Goal: Task Accomplishment & Management: Manage account settings

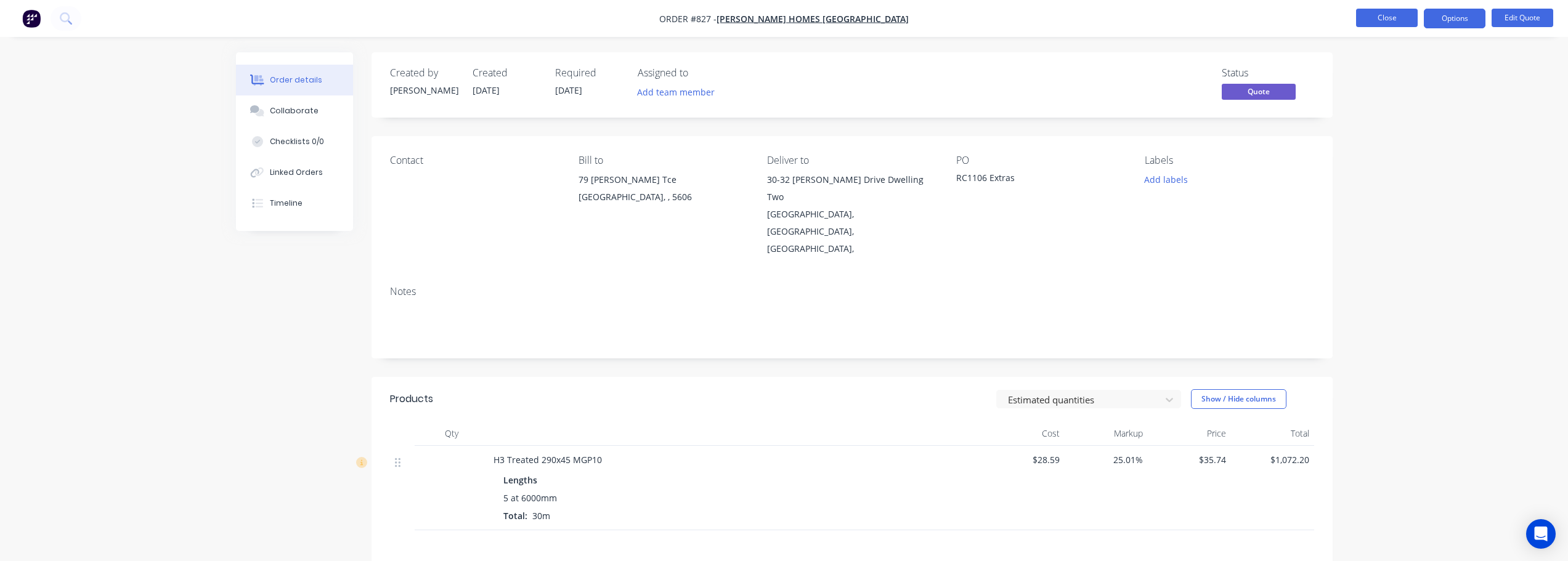
click at [1399, 12] on button "Close" at bounding box center [1386, 18] width 61 height 18
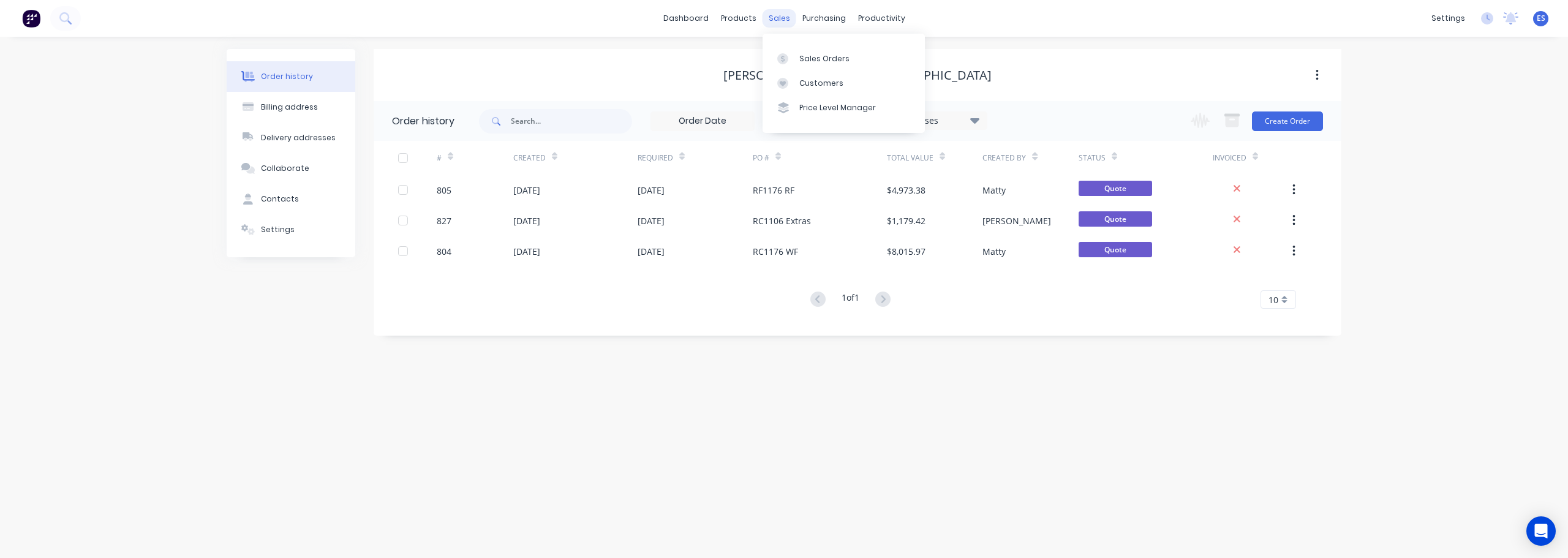
click at [768, 20] on div "sales" at bounding box center [780, 18] width 33 height 18
click at [844, 60] on div "Sales Orders" at bounding box center [824, 58] width 50 height 11
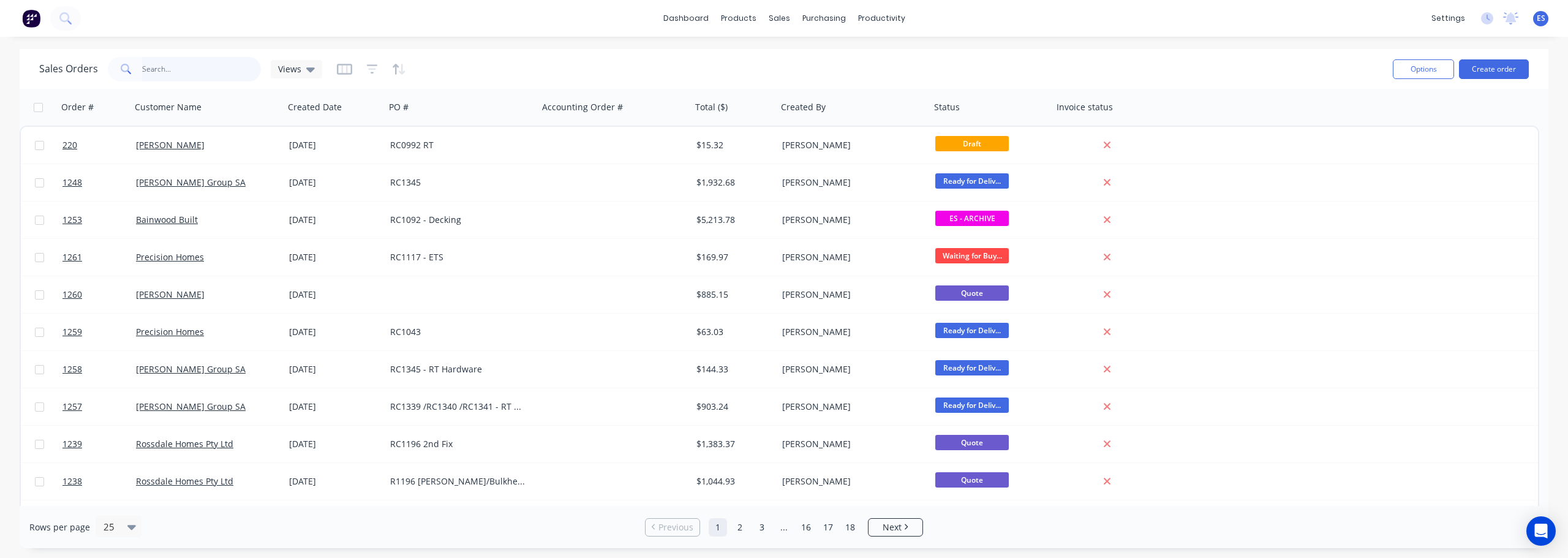
click at [189, 70] on input "text" at bounding box center [202, 69] width 119 height 25
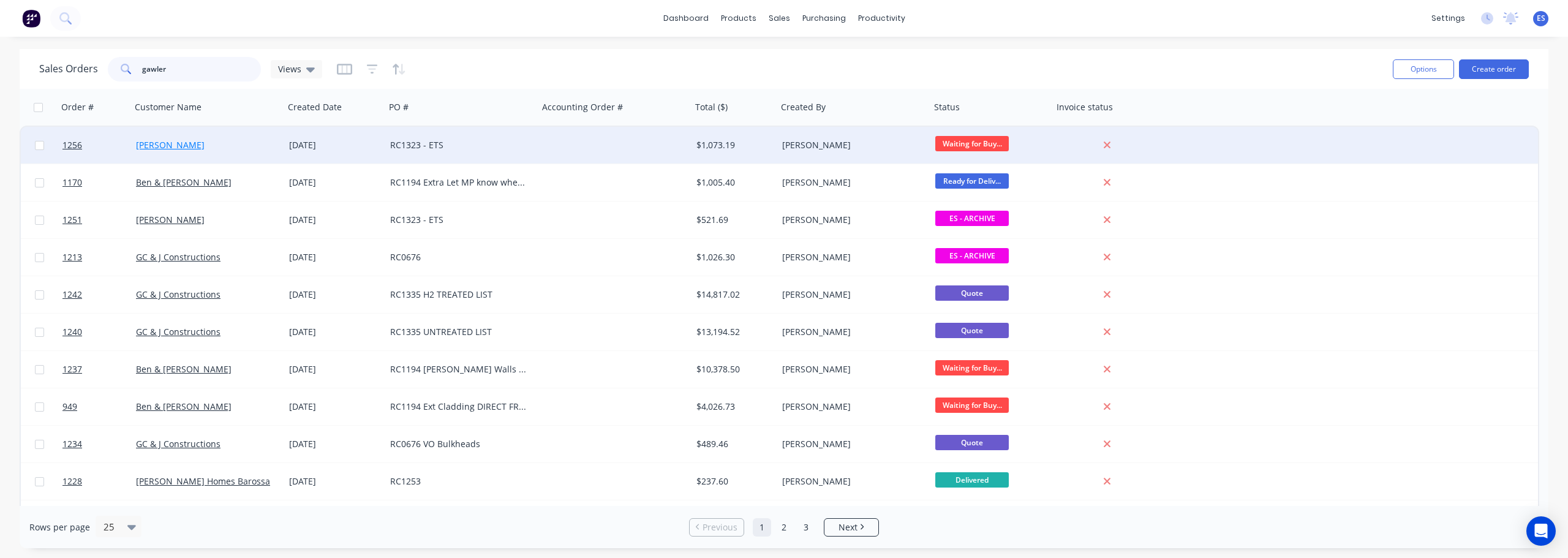
type input "gawler"
click at [171, 148] on link "[PERSON_NAME]" at bounding box center [170, 145] width 68 height 12
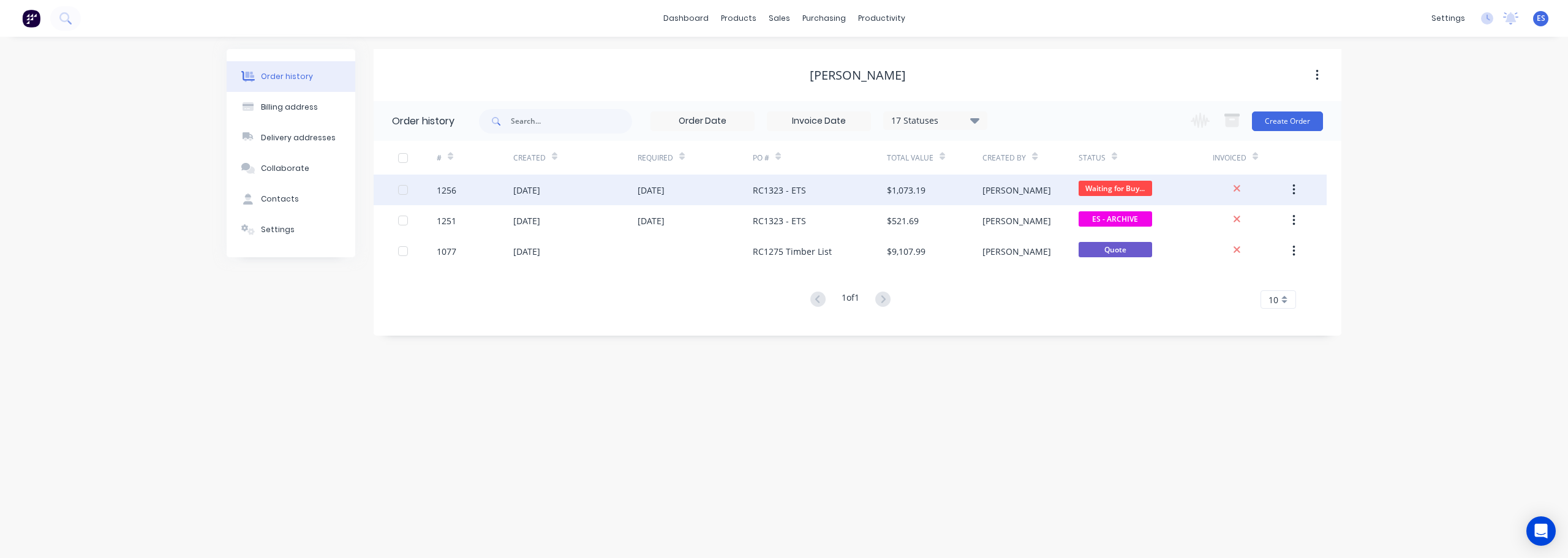
click at [1295, 192] on icon "button" at bounding box center [1294, 190] width 3 height 14
click at [1243, 248] on div "Duplicate" at bounding box center [1251, 246] width 95 height 17
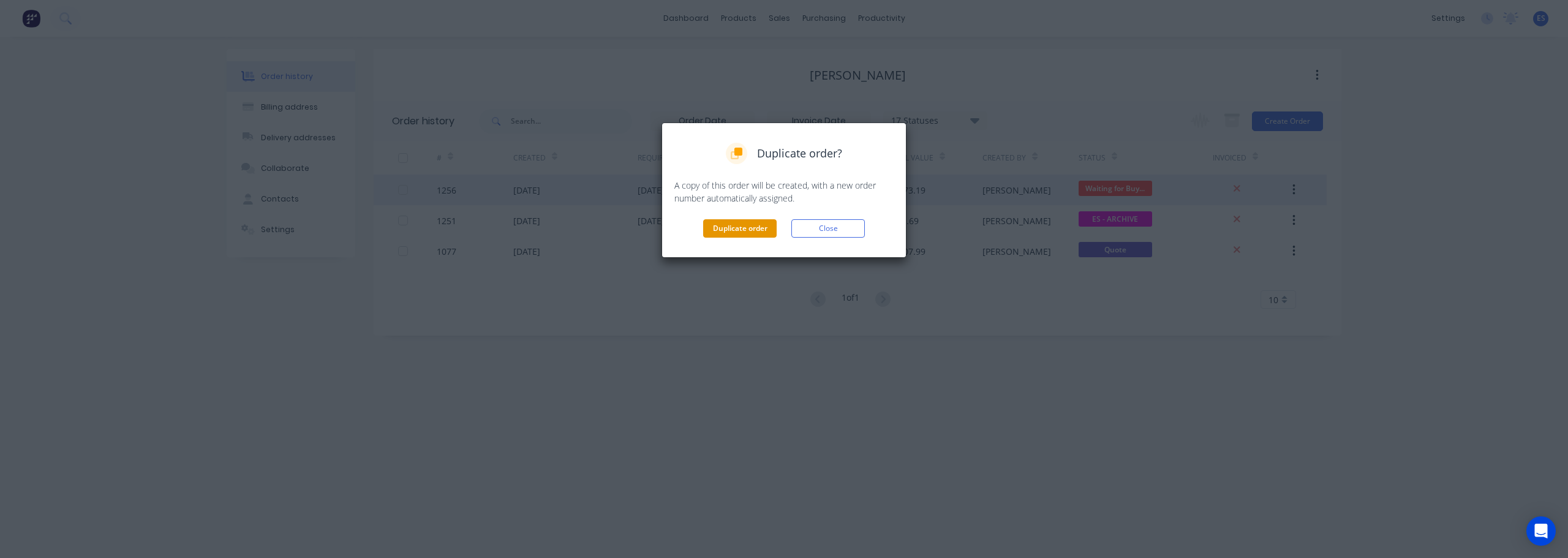
click at [767, 230] on button "Duplicate order" at bounding box center [740, 228] width 74 height 18
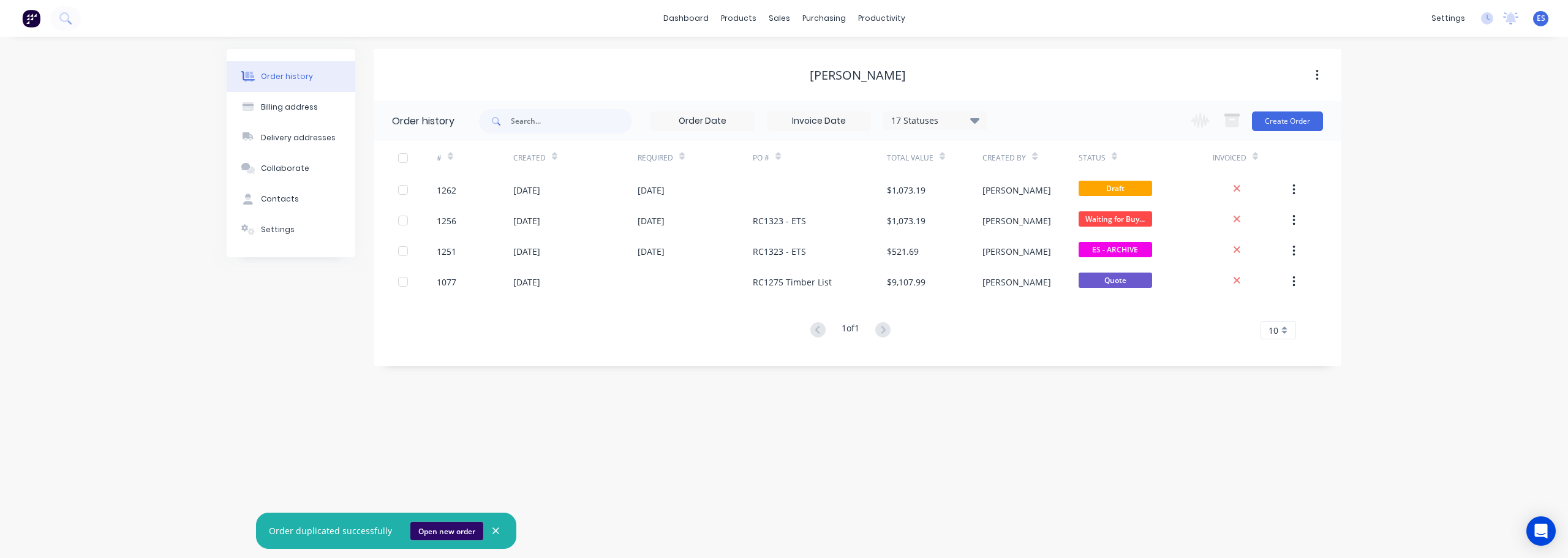
click at [435, 535] on button "Open new order" at bounding box center [447, 530] width 73 height 18
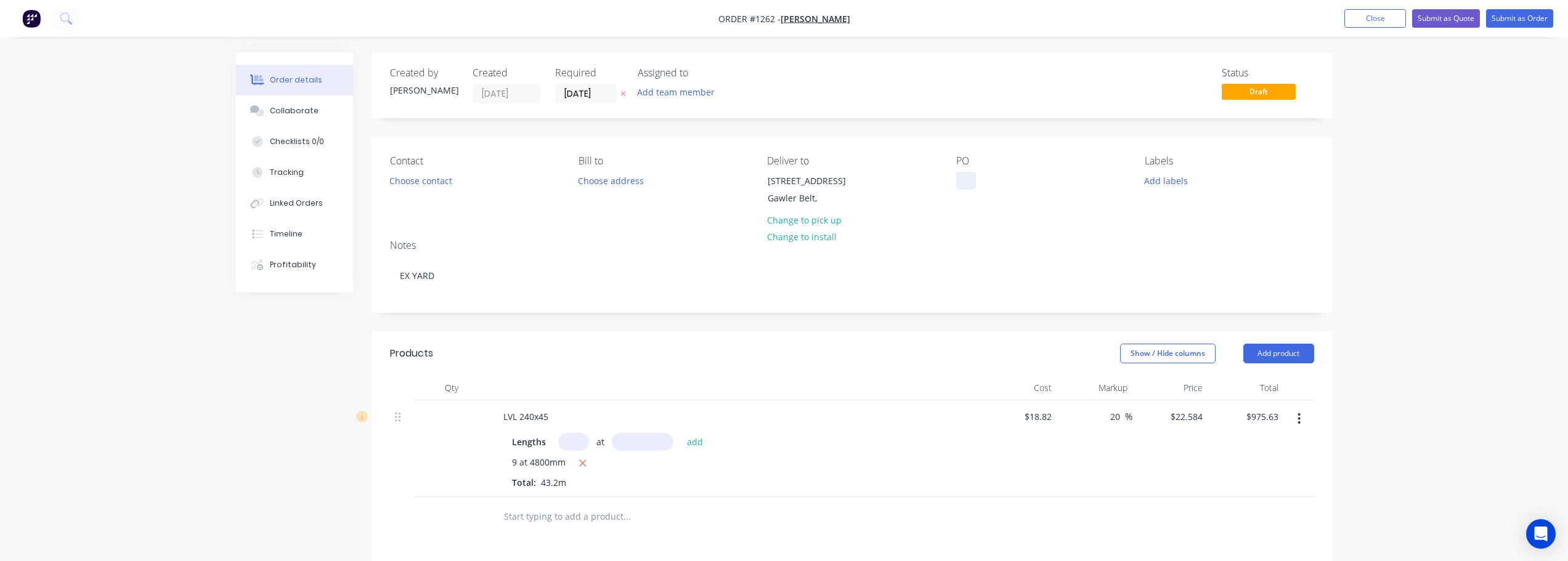
click at [966, 183] on div at bounding box center [966, 181] width 20 height 18
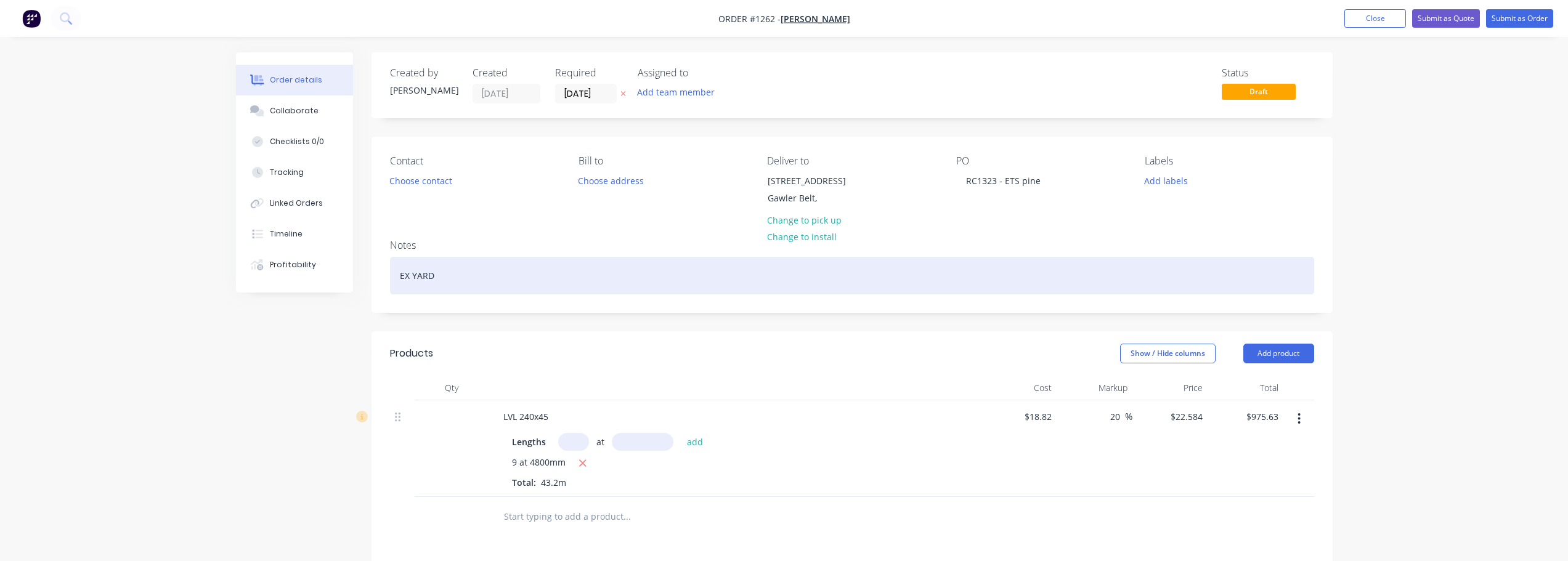
click at [431, 279] on div "EX YARD" at bounding box center [852, 275] width 924 height 37
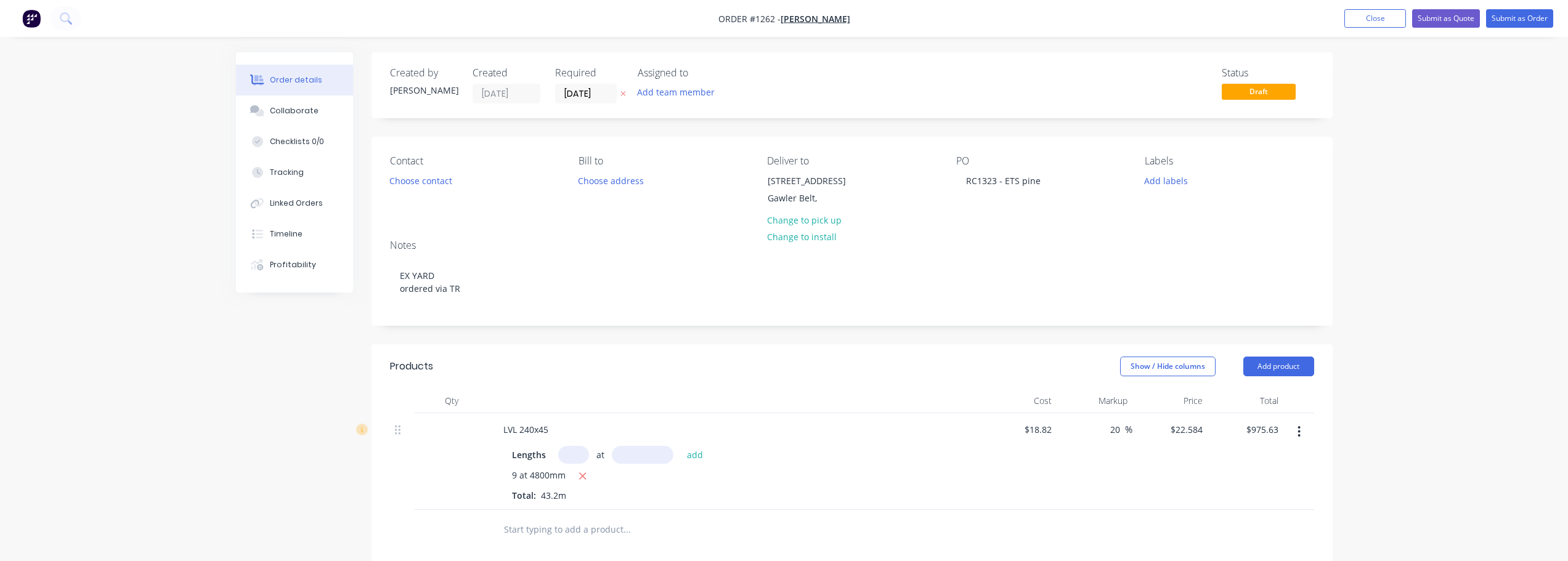
click at [1297, 434] on icon "button" at bounding box center [1299, 432] width 3 height 14
click at [1248, 533] on div "Delete" at bounding box center [1255, 538] width 95 height 18
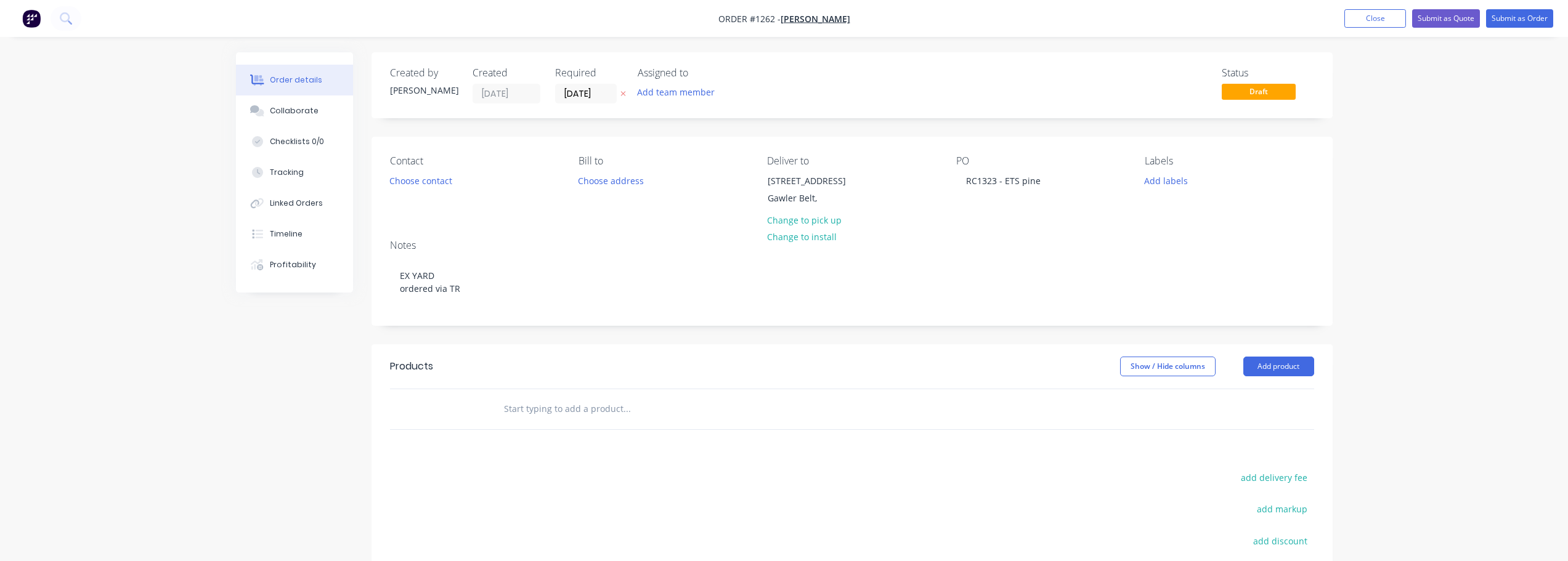
click at [581, 400] on input "text" at bounding box center [626, 409] width 247 height 25
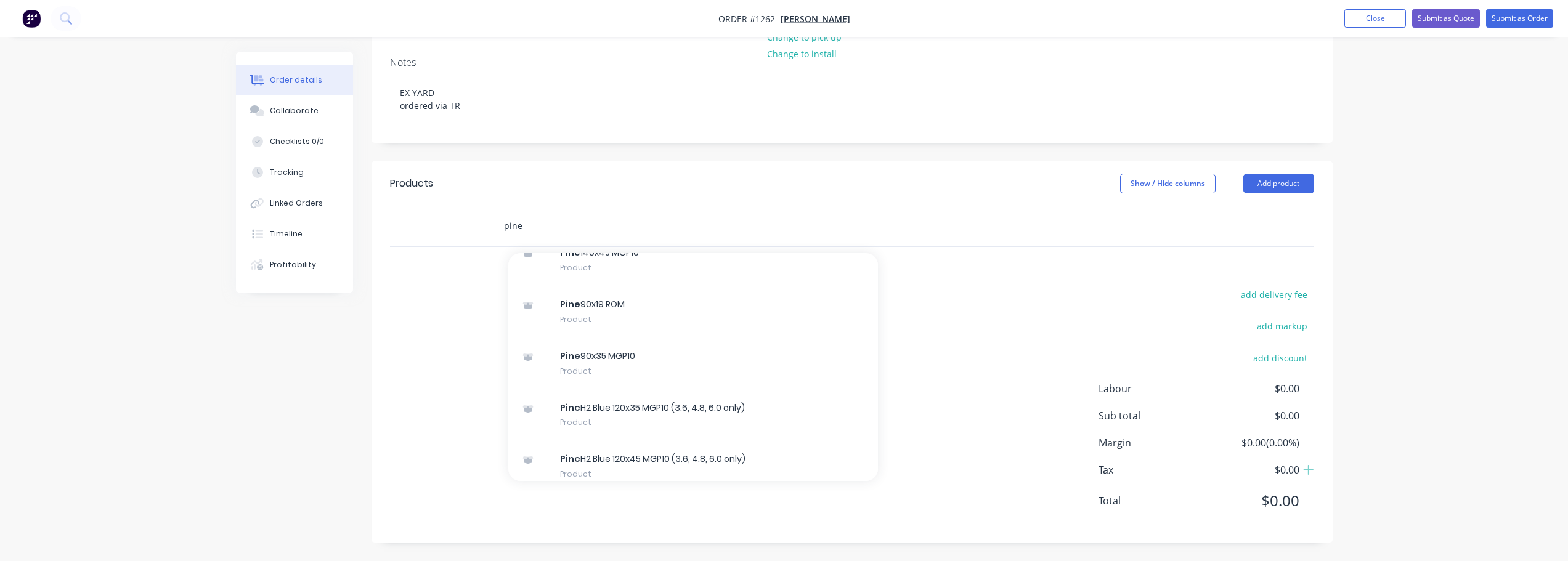
scroll to position [739, 0]
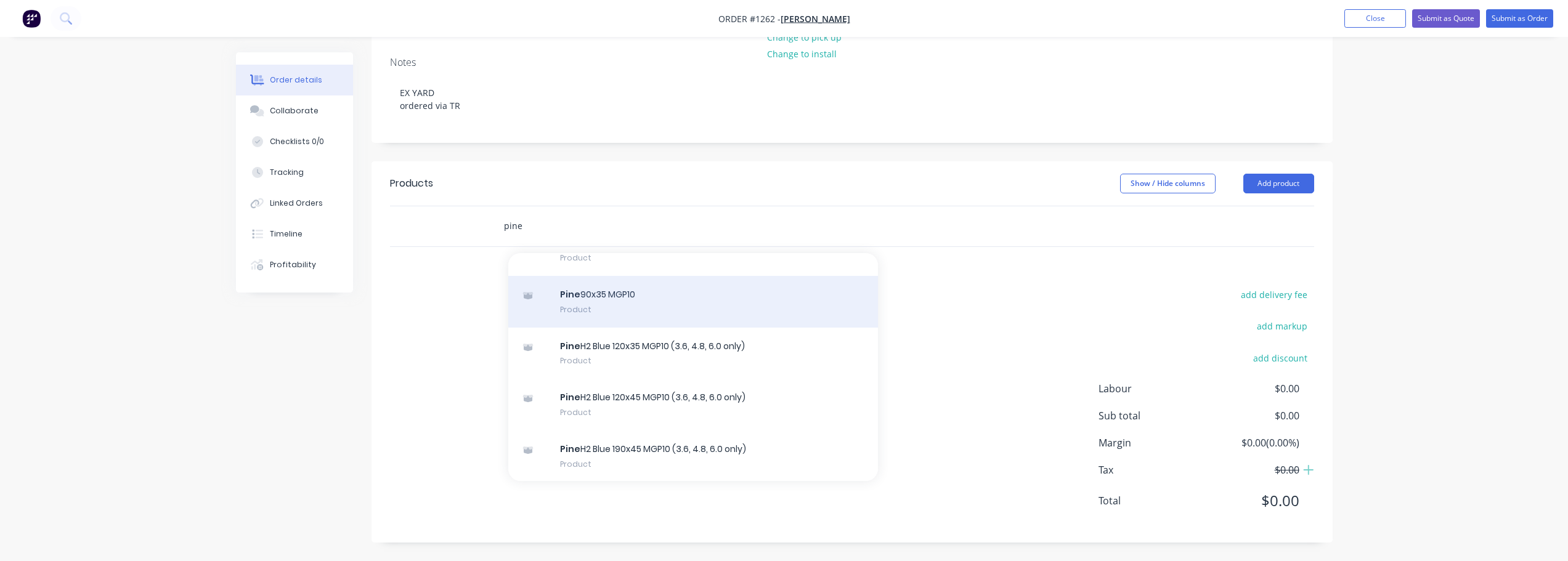
type input "pine"
click at [620, 305] on div "Pine 90x35 MGP10 Product" at bounding box center [692, 301] width 370 height 52
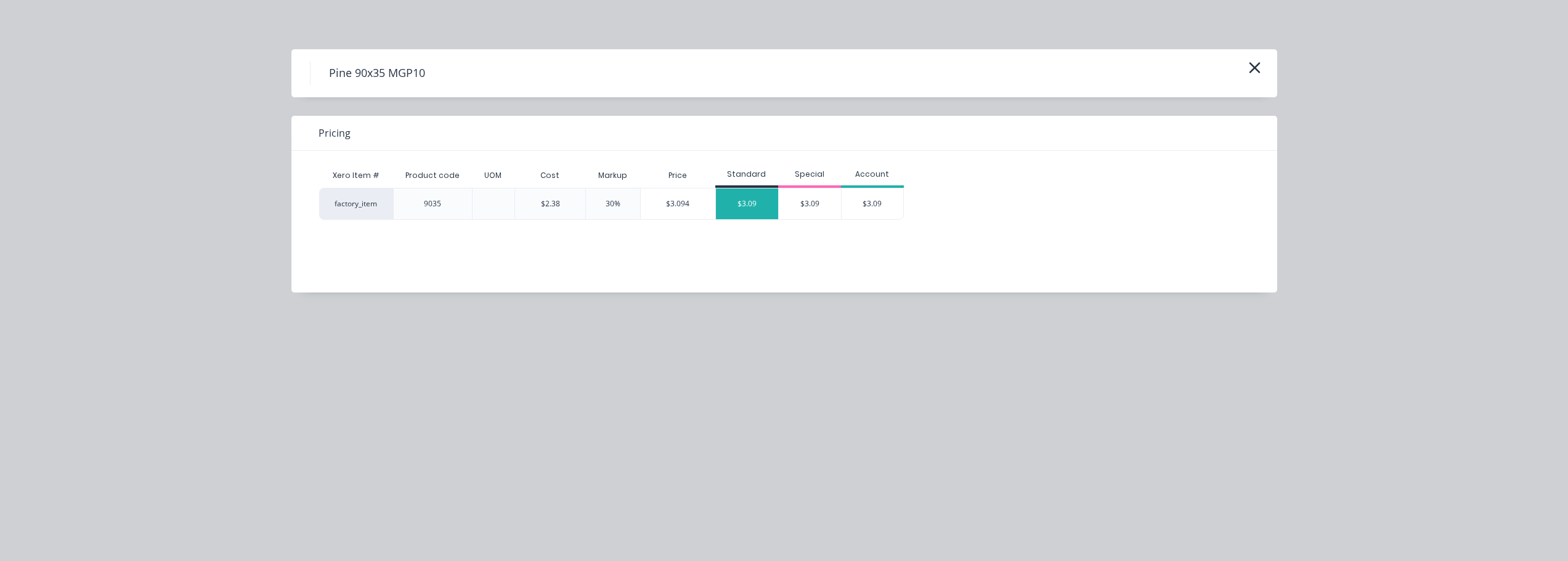
click at [749, 217] on div "$3.09" at bounding box center [747, 203] width 62 height 31
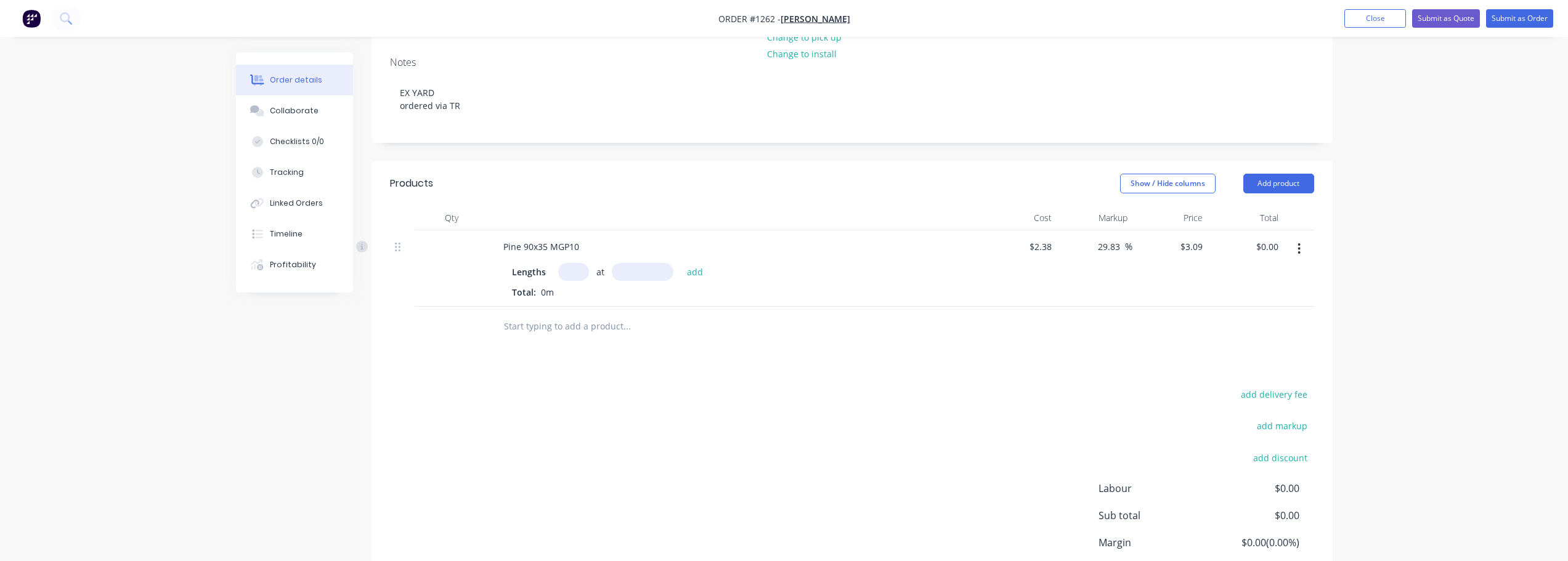
click at [575, 278] on input "text" at bounding box center [573, 271] width 31 height 18
type input "25"
type input "6000"
click at [681, 263] on button "add" at bounding box center [695, 271] width 29 height 17
type input "$463.50"
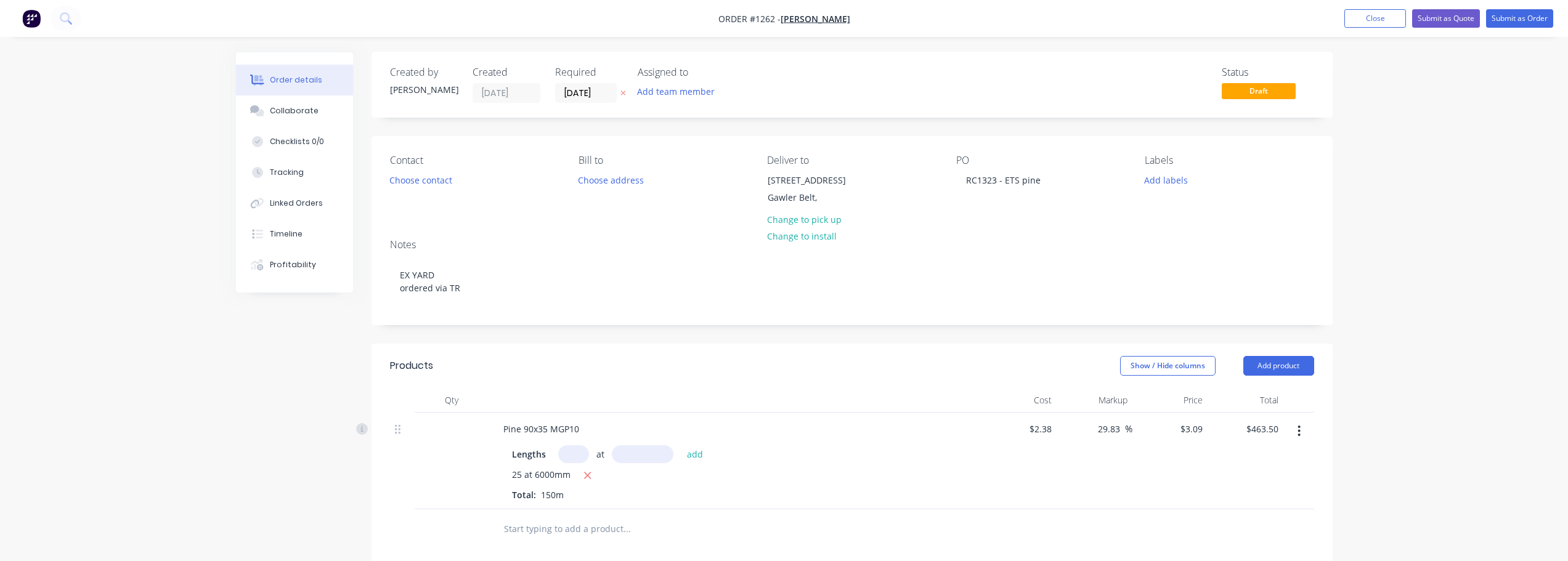
scroll to position [0, 0]
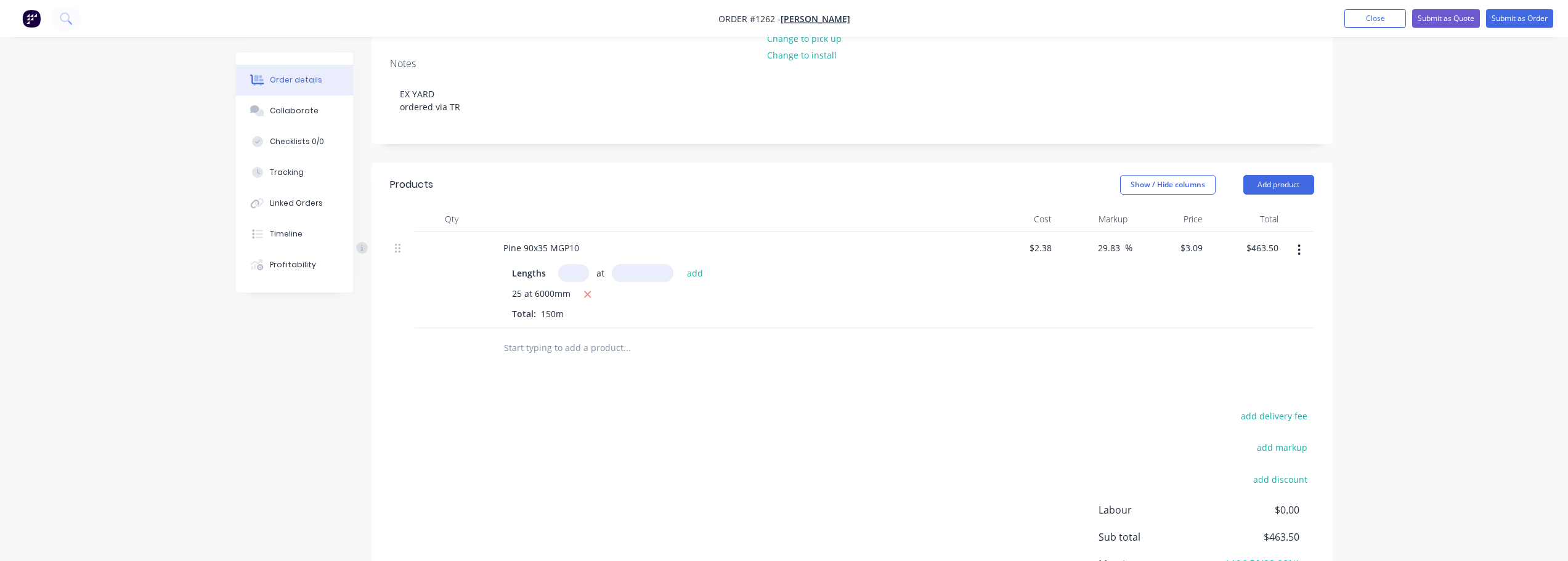
scroll to position [303, 0]
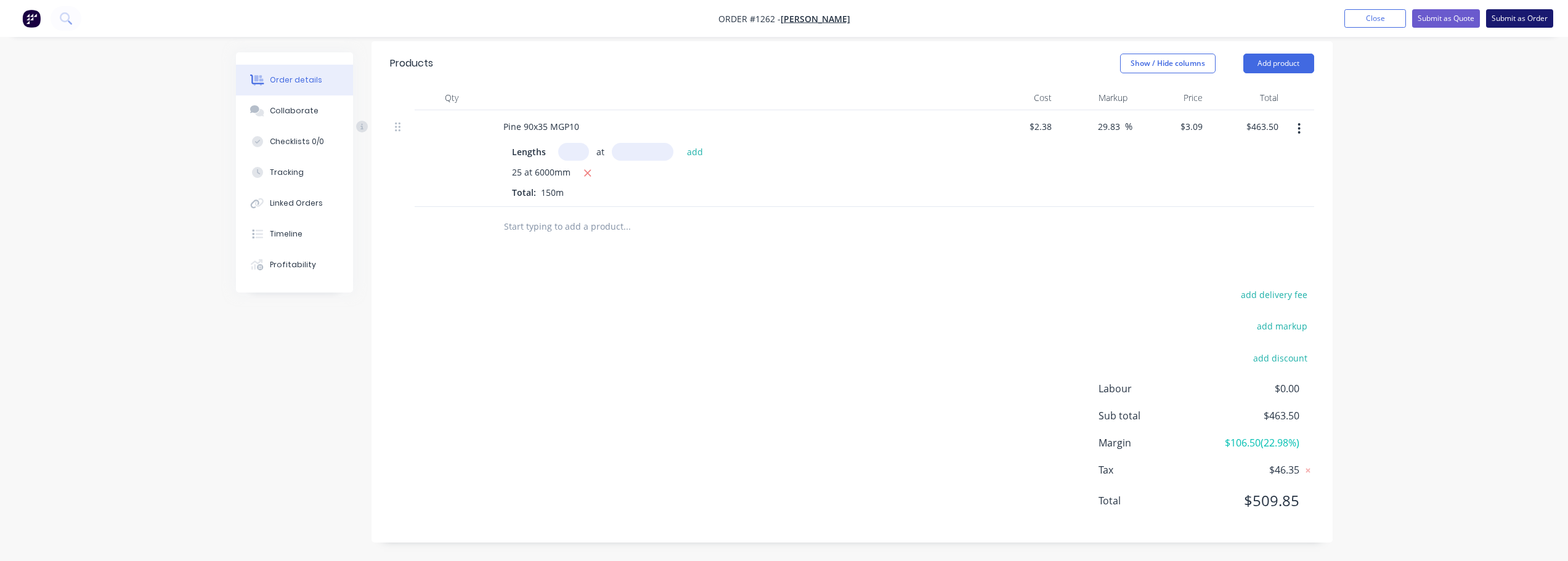
click at [1517, 14] on button "Submit as Order" at bounding box center [1520, 18] width 67 height 18
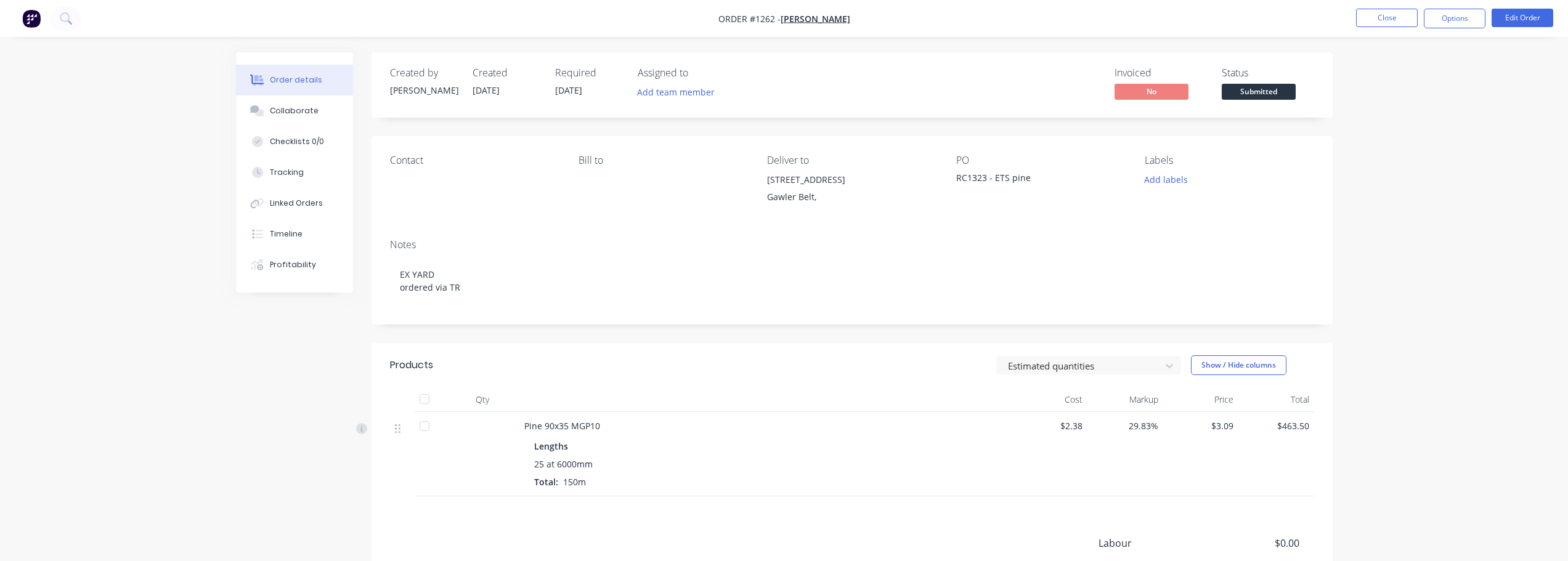
click at [1259, 96] on span "Submitted" at bounding box center [1258, 91] width 74 height 15
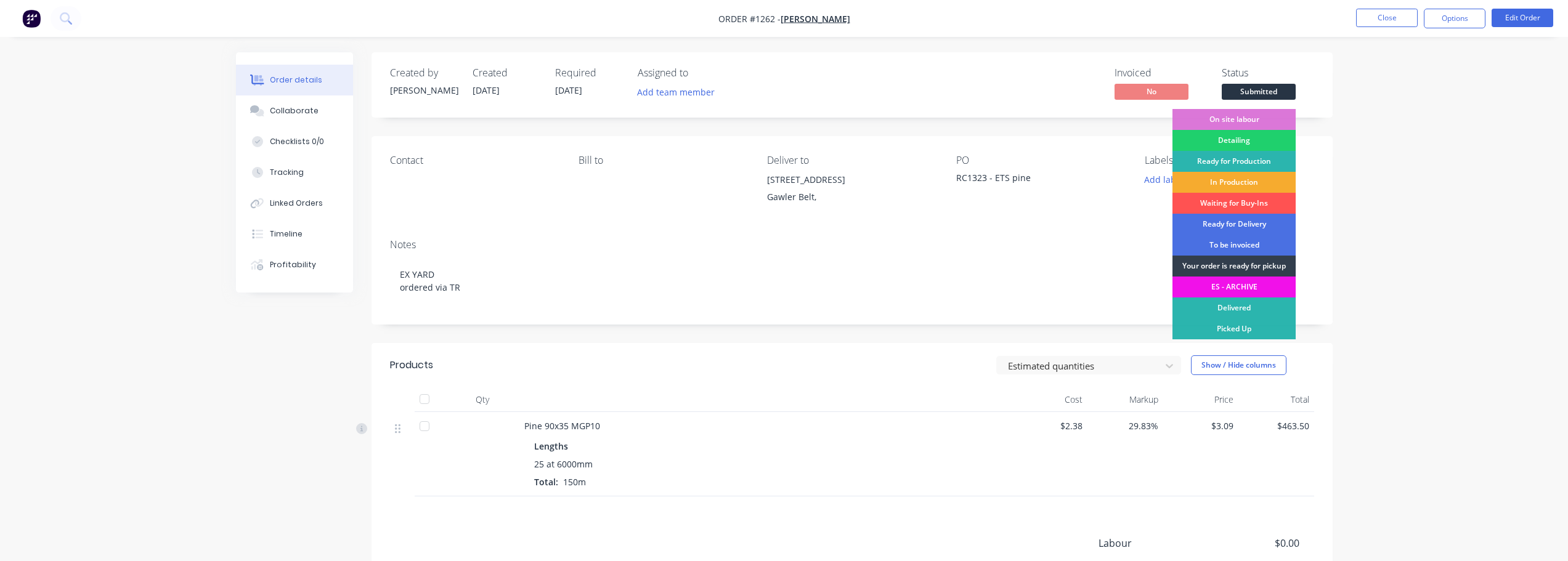
click at [1247, 181] on div "In Production" at bounding box center [1233, 182] width 123 height 21
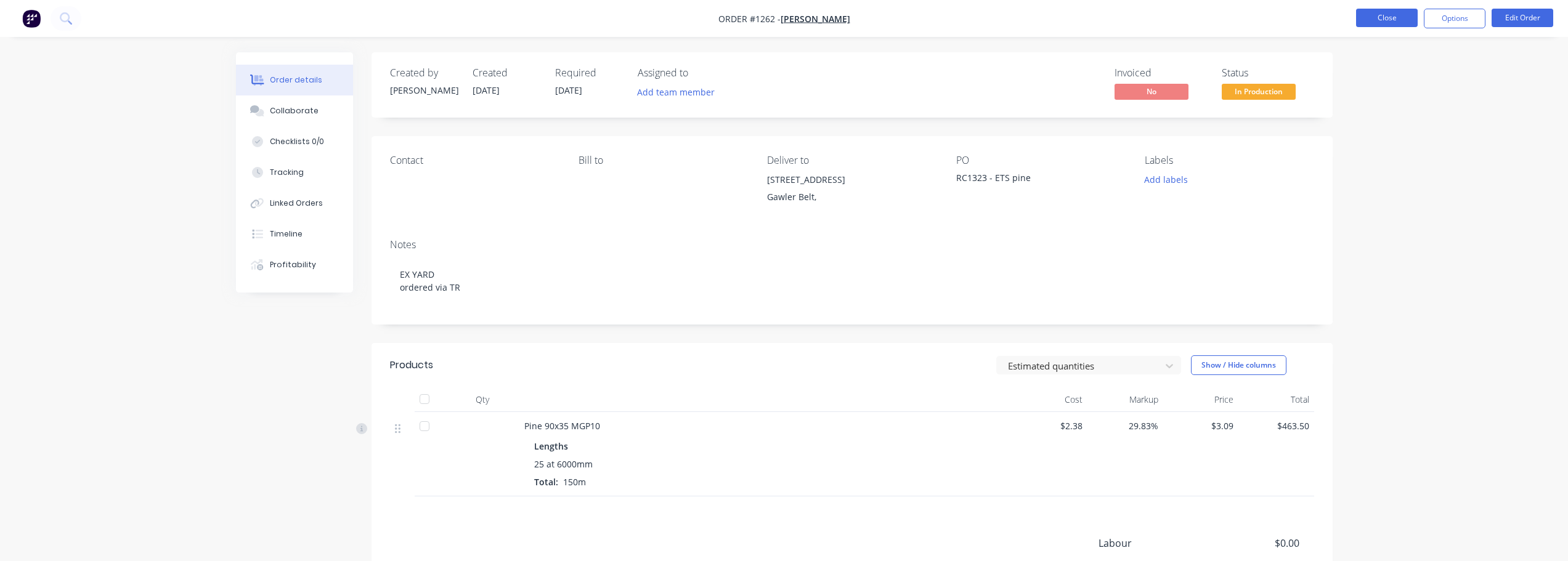
click at [1380, 15] on button "Close" at bounding box center [1386, 18] width 61 height 18
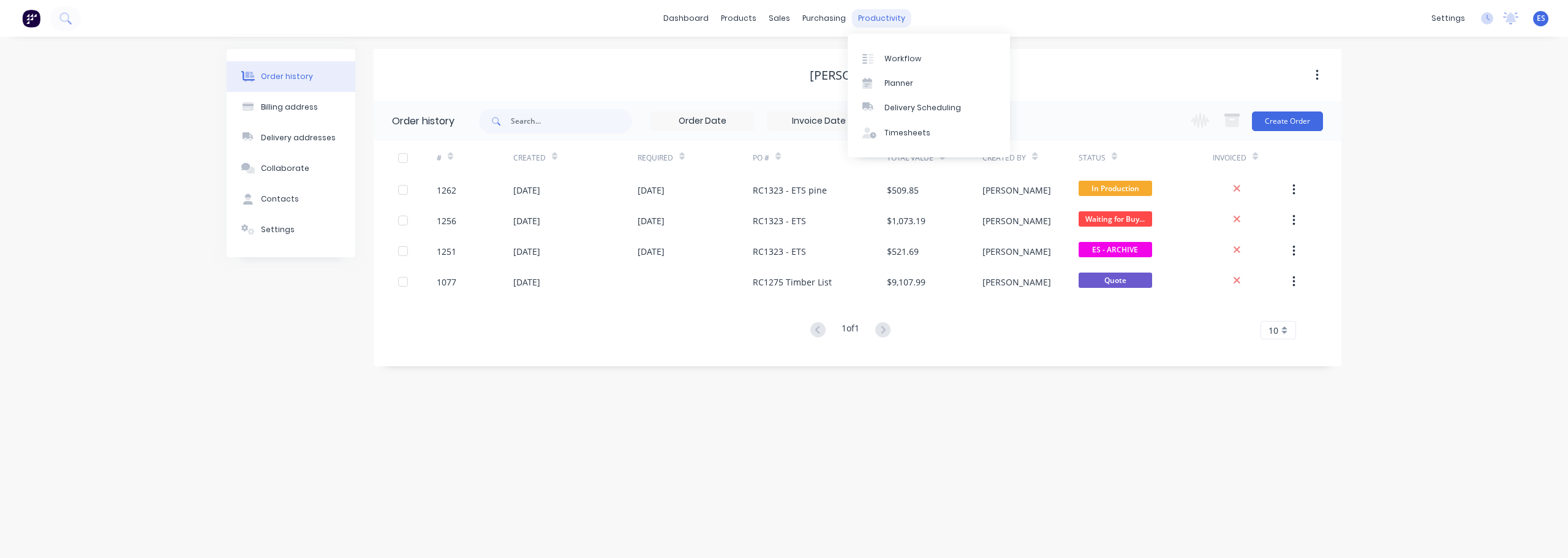
click at [863, 23] on div "productivity" at bounding box center [882, 18] width 60 height 18
click at [896, 50] on link "Workflow" at bounding box center [929, 58] width 162 height 25
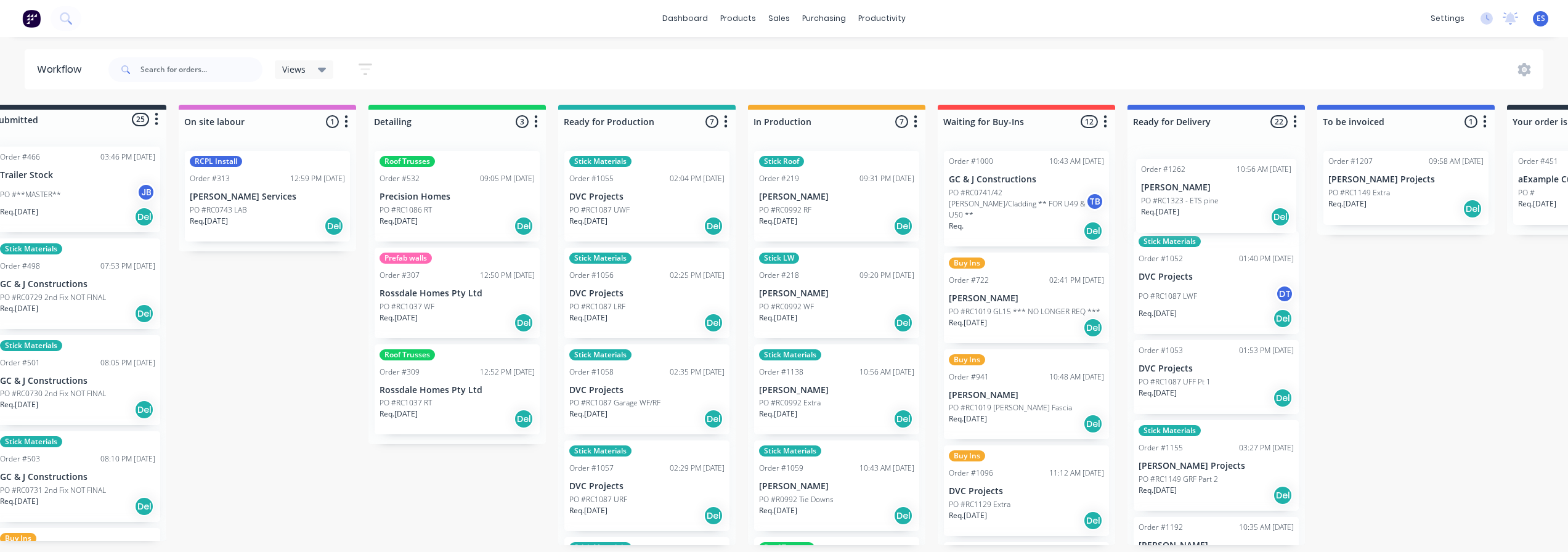
scroll to position [0, 42]
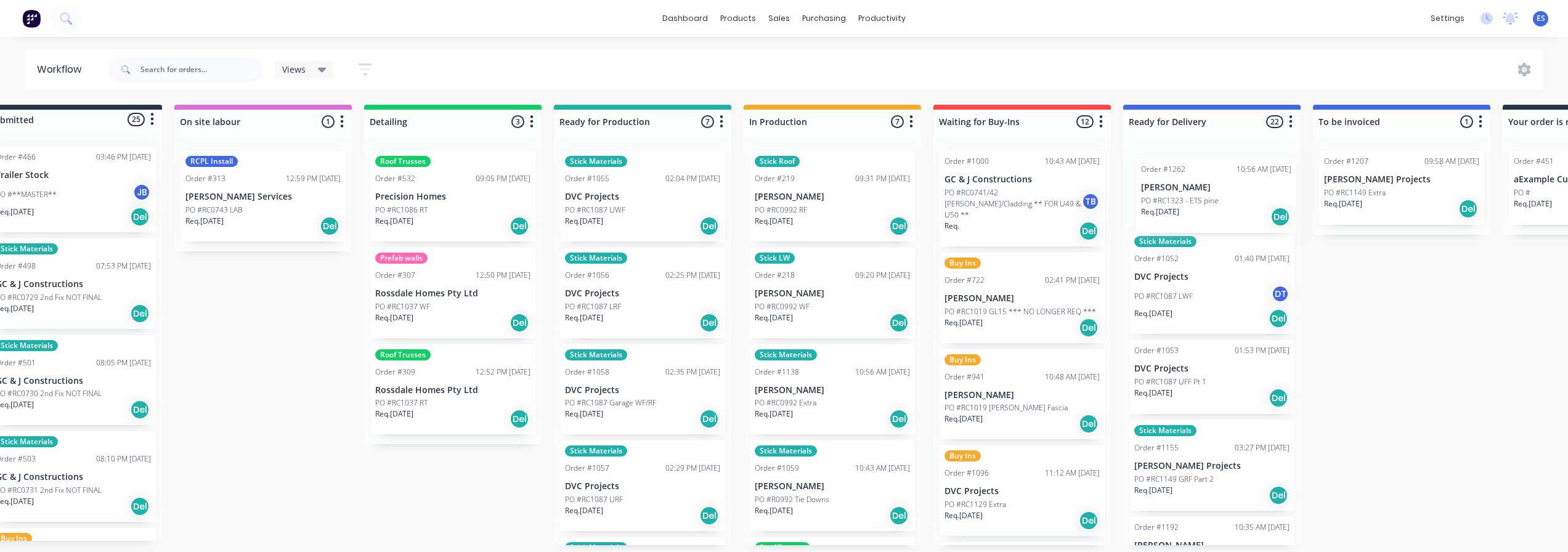
drag, startPoint x: 836, startPoint y: 198, endPoint x: 1187, endPoint y: 206, distance: 351.1
click at [1187, 206] on div "Submitted 25 Status colour #273444 hex #273444 Save Cancel Summaries Total orde…" at bounding box center [1065, 325] width 2233 height 441
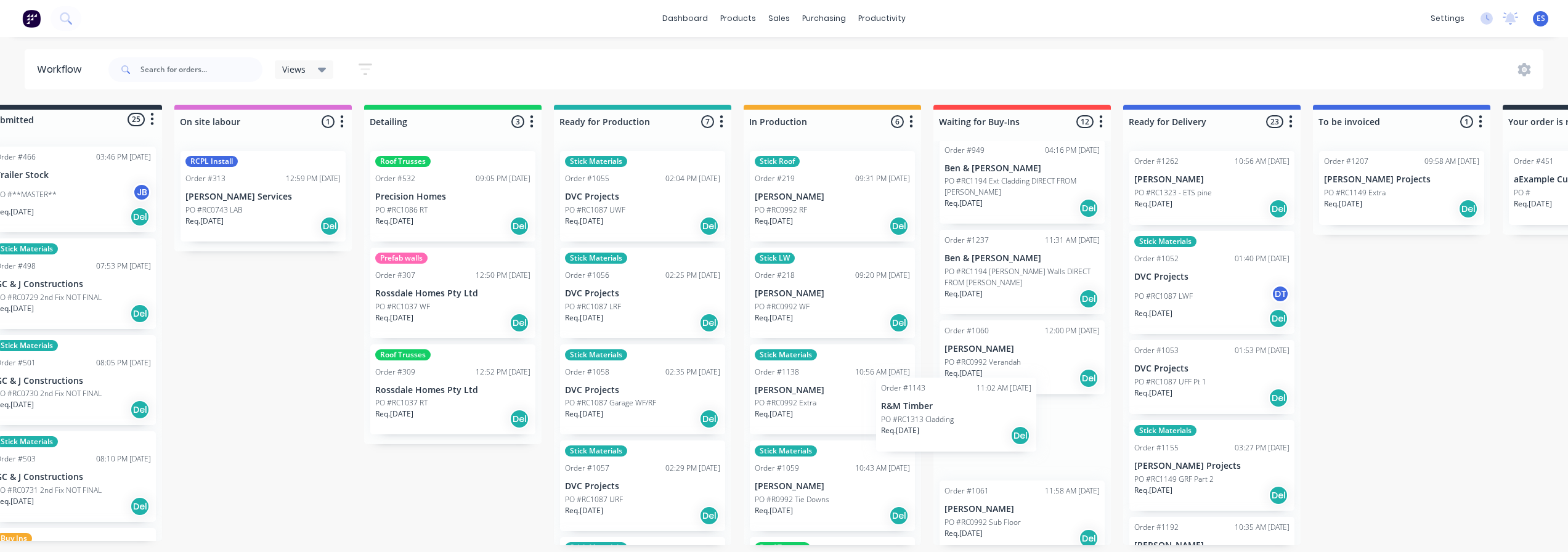
scroll to position [2, 42]
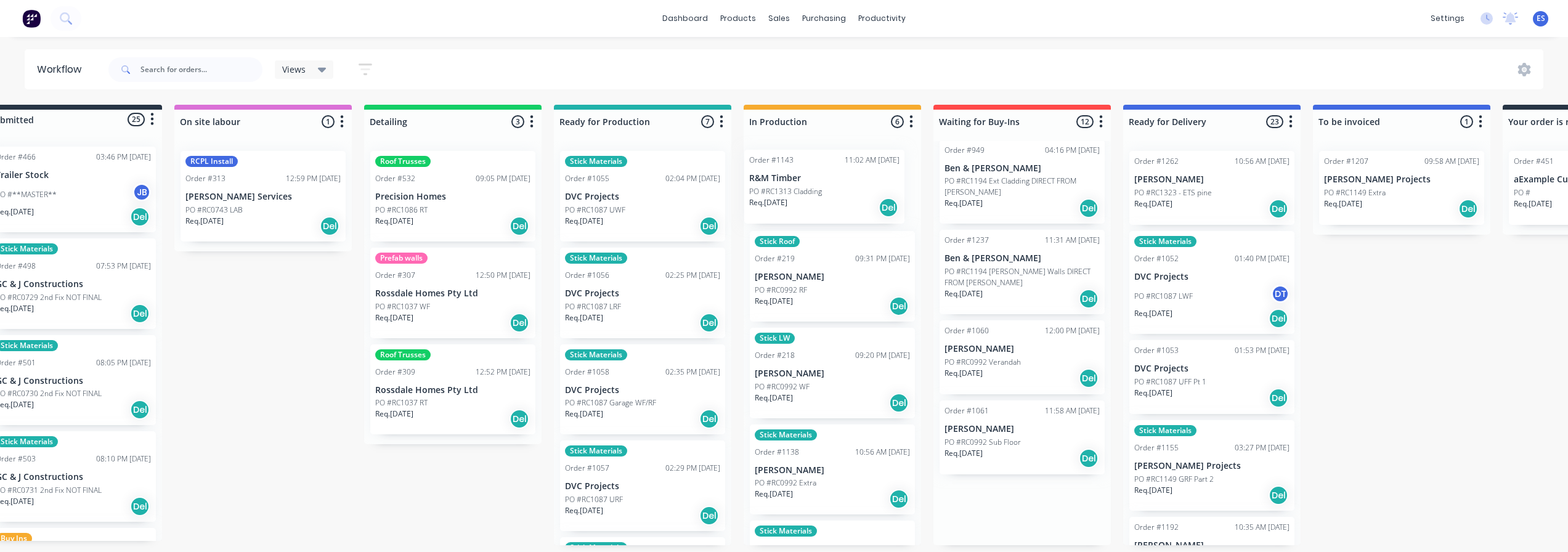
drag, startPoint x: 1009, startPoint y: 430, endPoint x: 803, endPoint y: 191, distance: 315.5
click at [803, 191] on div "Submitted 25 Status colour #273444 hex #273444 Save Cancel Summaries Total orde…" at bounding box center [1065, 325] width 2233 height 441
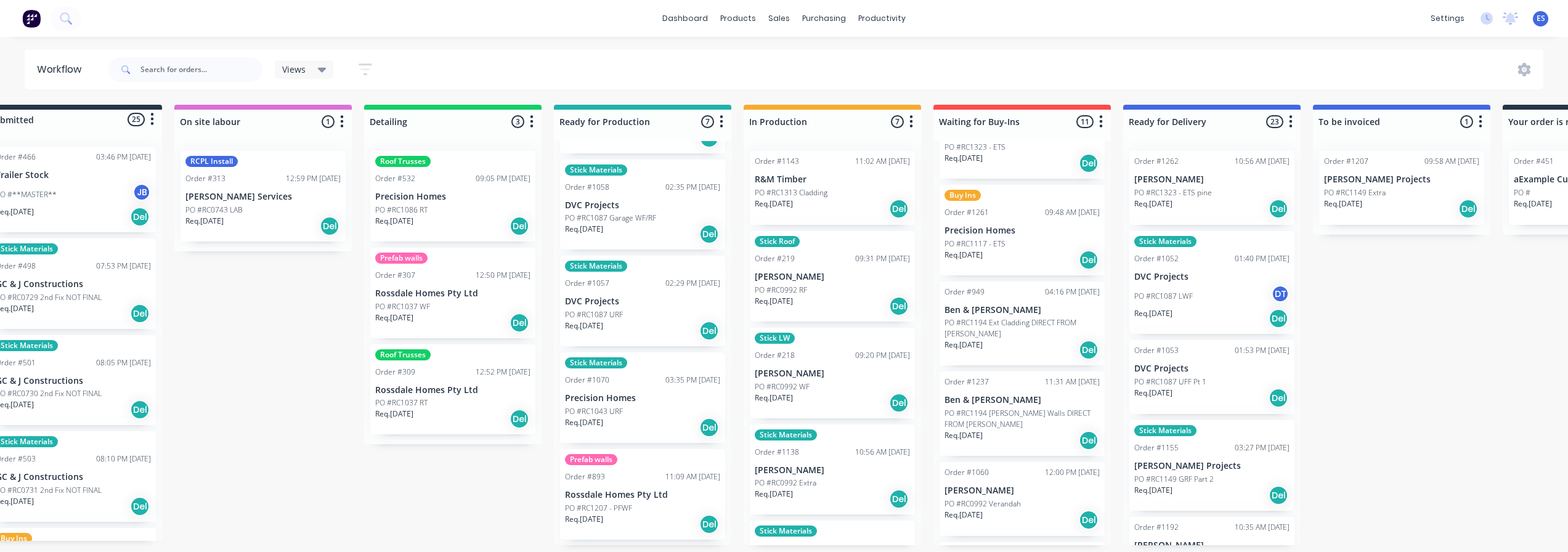
scroll to position [123, 0]
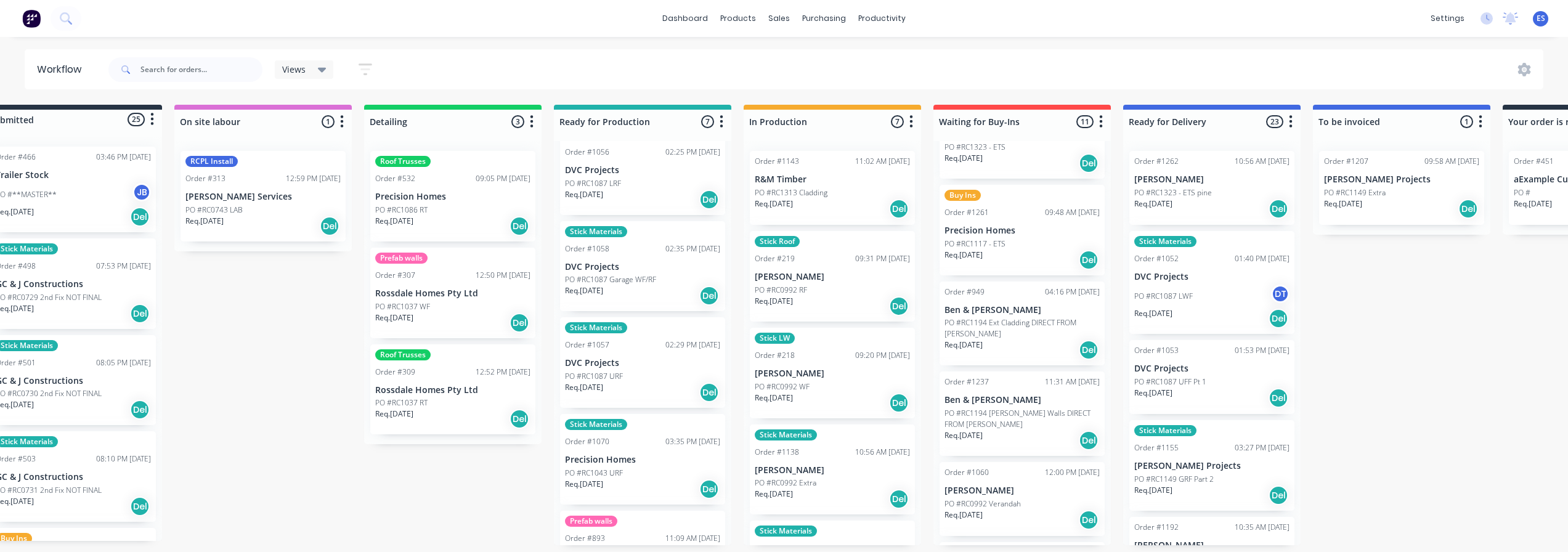
click at [654, 294] on div "Req. 09/10/25 Del" at bounding box center [643, 296] width 155 height 21
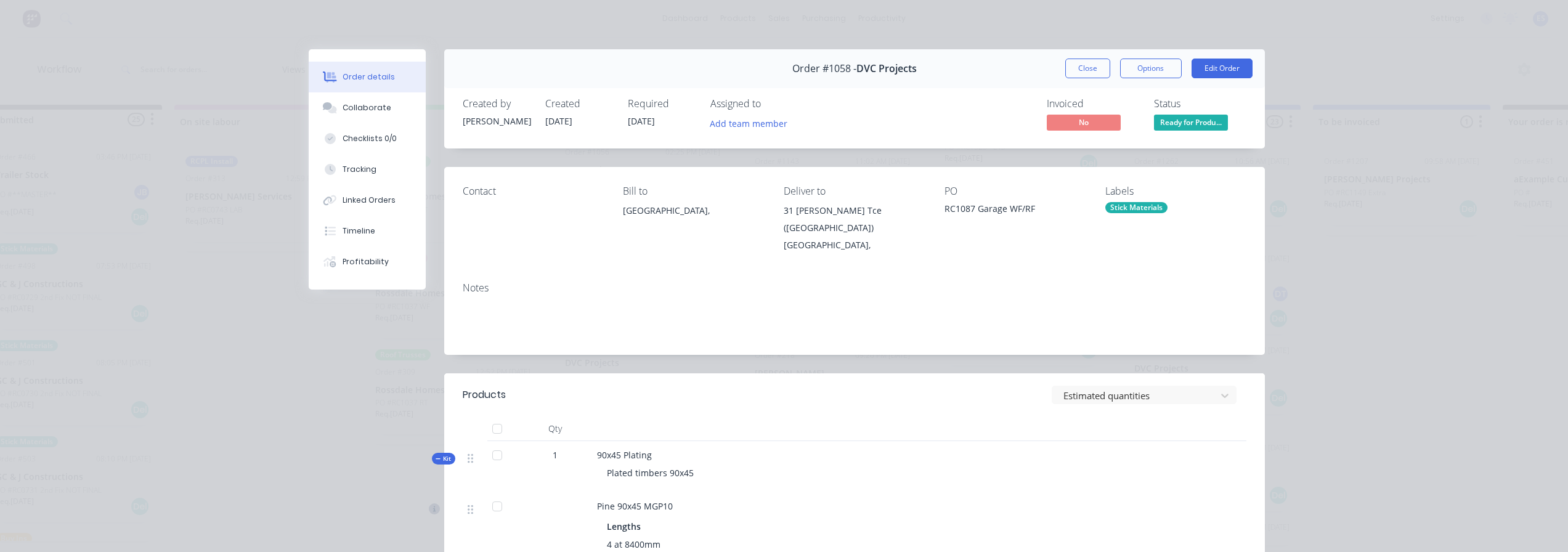
click at [1252, 61] on div "Order #1058 - DVC Projects Close Options Edit Order" at bounding box center [854, 68] width 821 height 39
click at [1242, 67] on button "Edit Order" at bounding box center [1221, 68] width 61 height 20
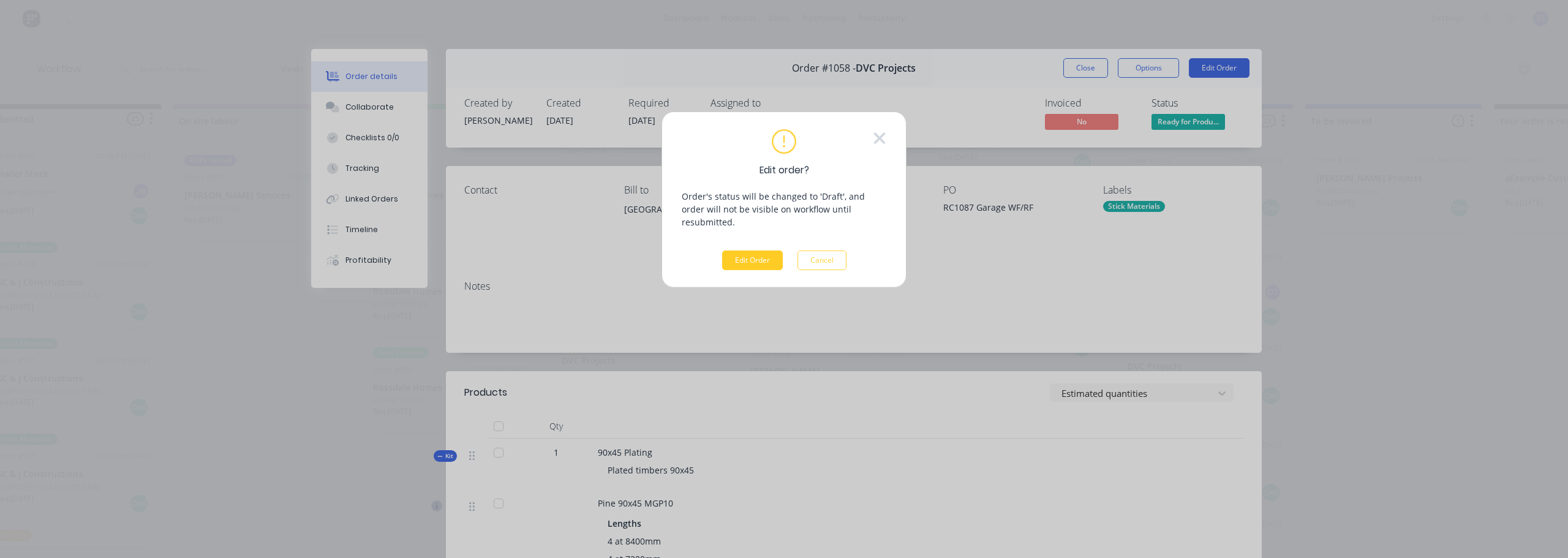
click at [740, 250] on button "Edit Order" at bounding box center [752, 260] width 60 height 20
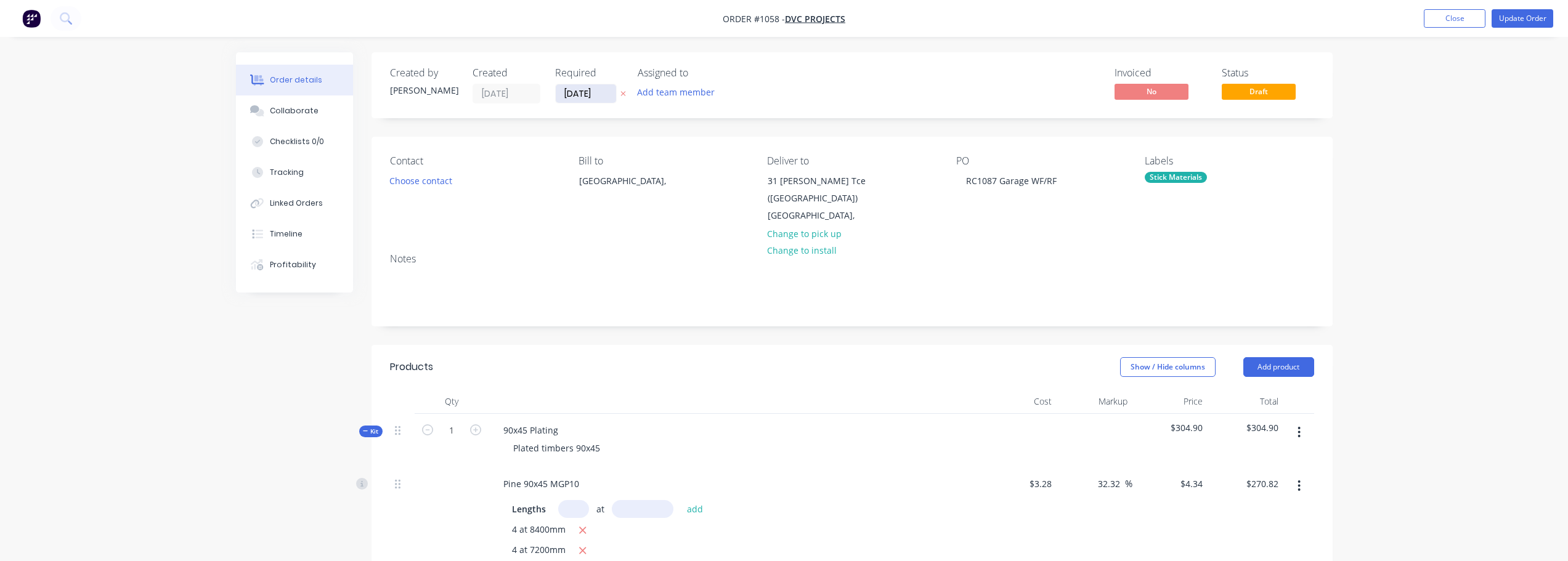
click at [592, 95] on input "09/10/25" at bounding box center [586, 93] width 60 height 18
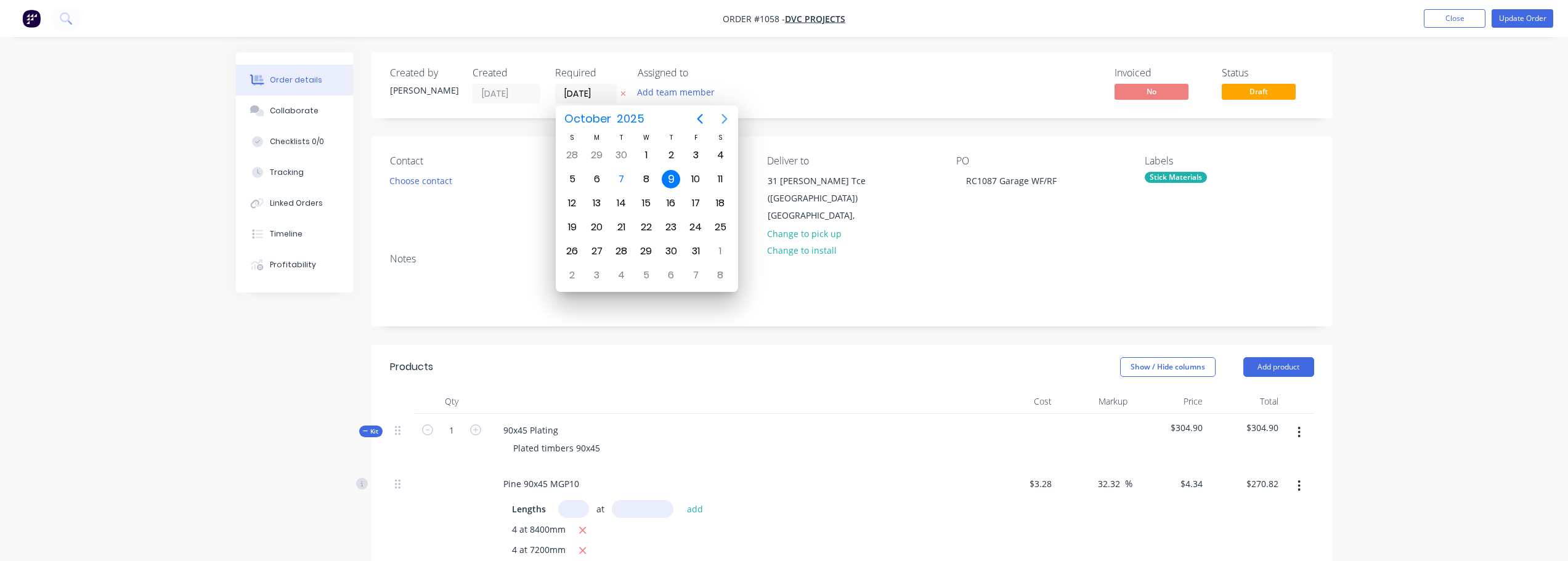
click at [715, 117] on button "Next page" at bounding box center [725, 119] width 25 height 25
click at [716, 117] on button "Next page" at bounding box center [725, 119] width 25 height 25
click at [669, 154] on div "1" at bounding box center [671, 154] width 18 height 18
type input "01/01/26"
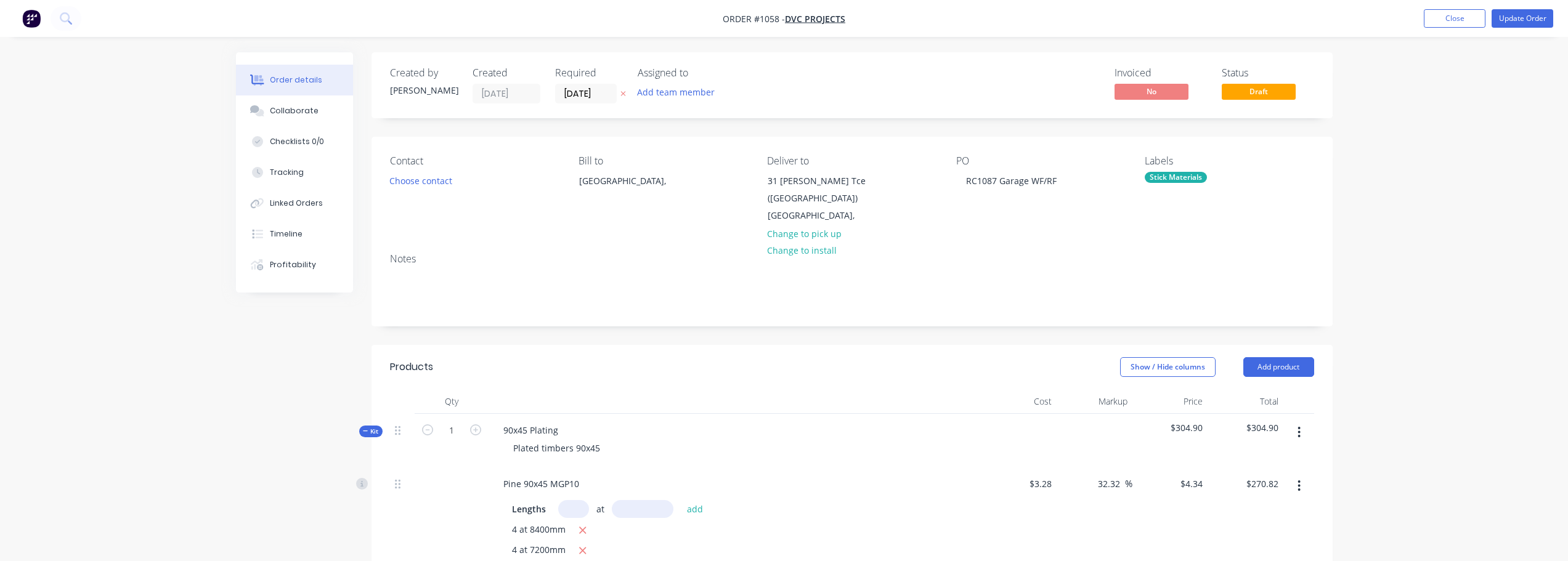
click at [772, 99] on div "Invoiced No Status Draft" at bounding box center [1037, 86] width 553 height 37
click at [1513, 20] on button "Update Order" at bounding box center [1522, 18] width 61 height 18
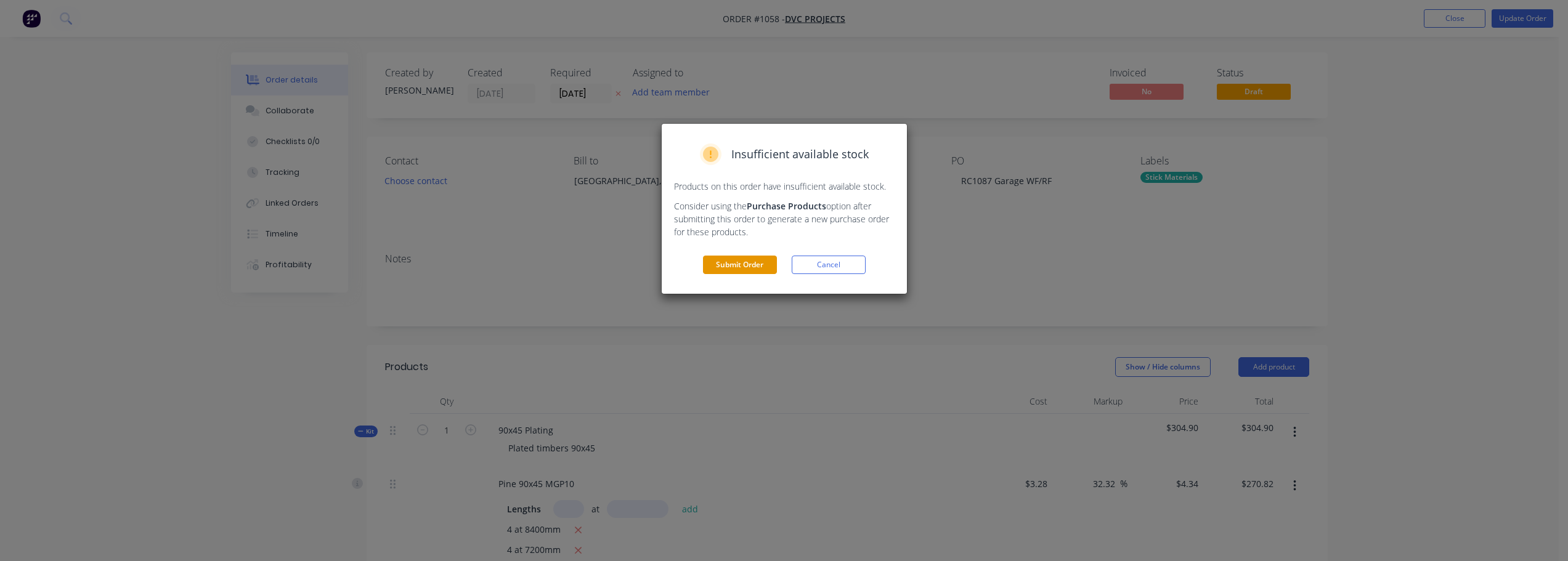
click at [763, 263] on button "Submit Order" at bounding box center [739, 264] width 74 height 18
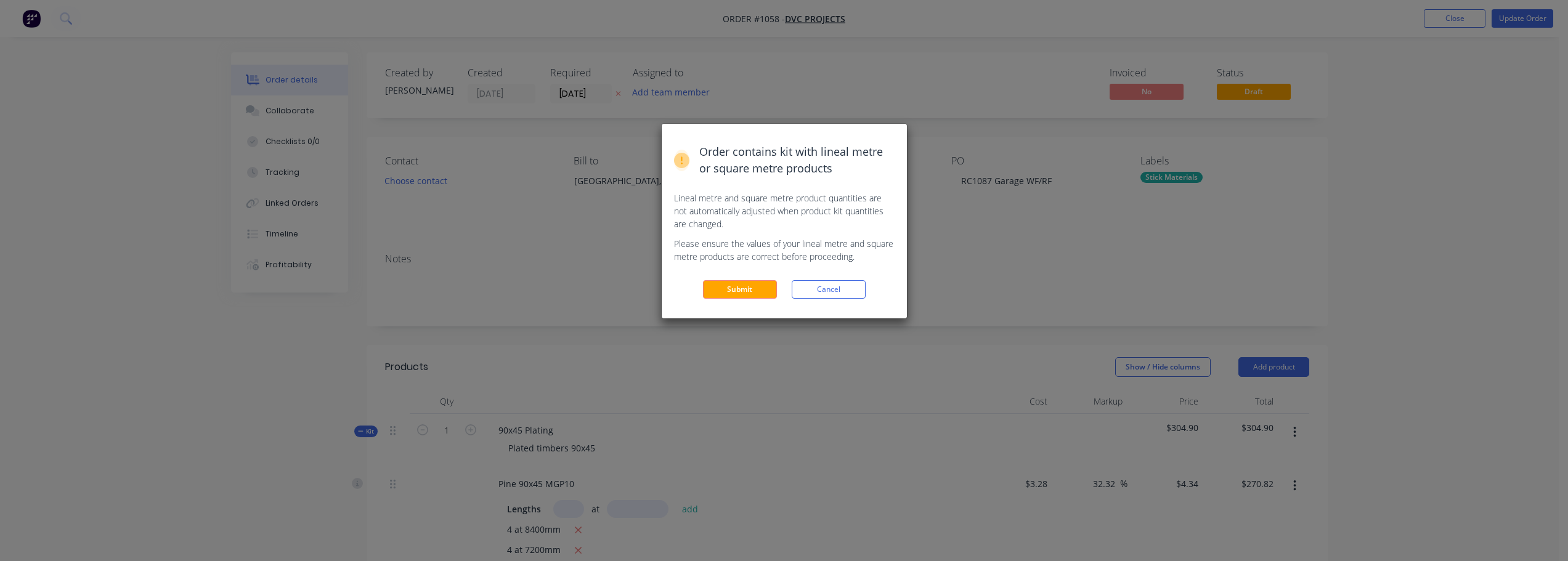
click at [741, 290] on button "Submit" at bounding box center [739, 289] width 74 height 18
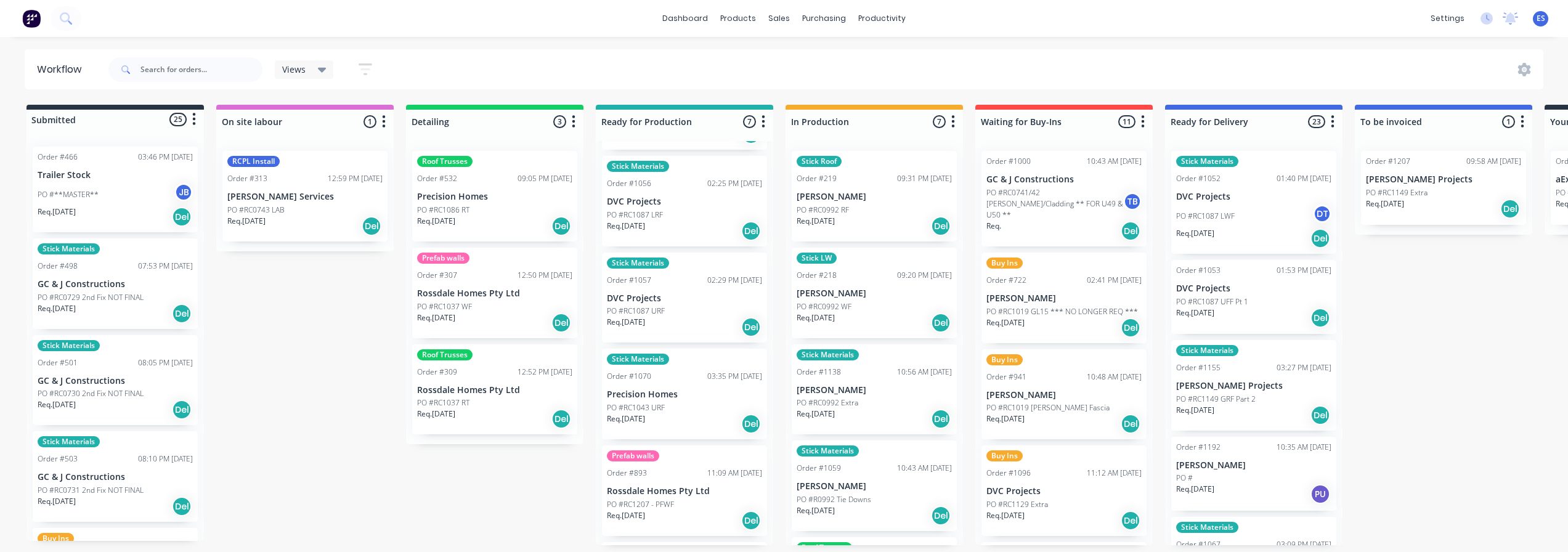
scroll to position [30, 0]
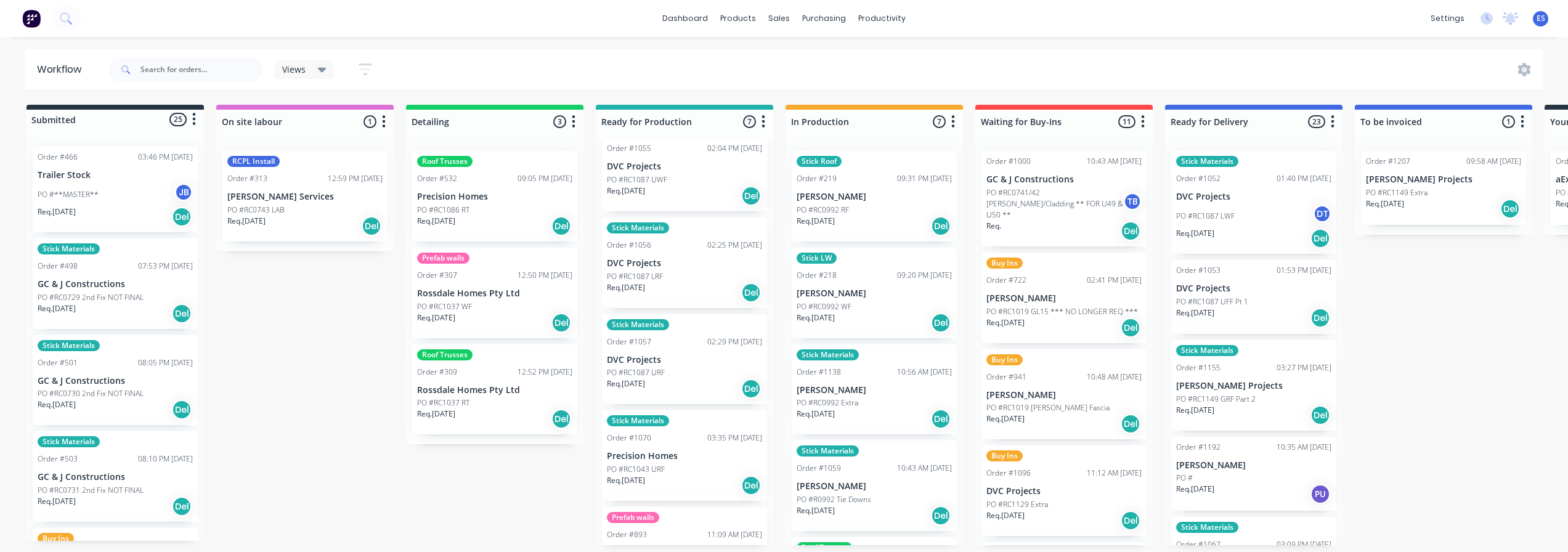
click at [671, 474] on div "PO #RC1043 URF" at bounding box center [684, 469] width 155 height 11
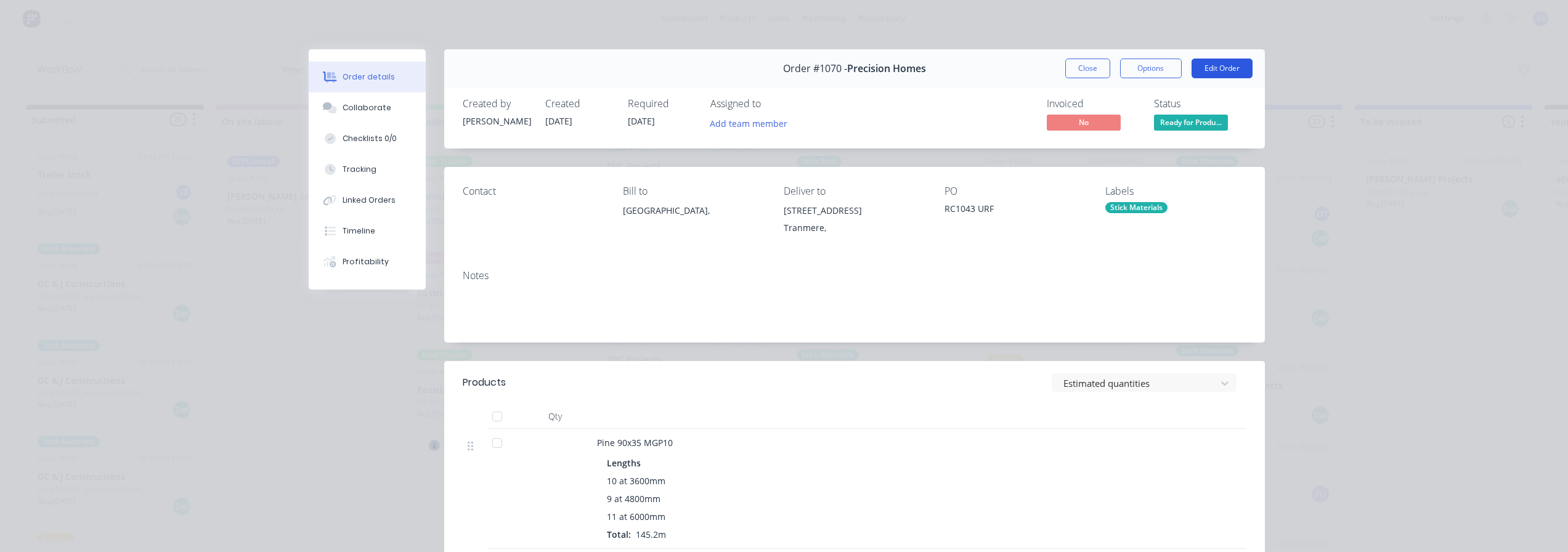
click at [1218, 72] on button "Edit Order" at bounding box center [1221, 68] width 61 height 20
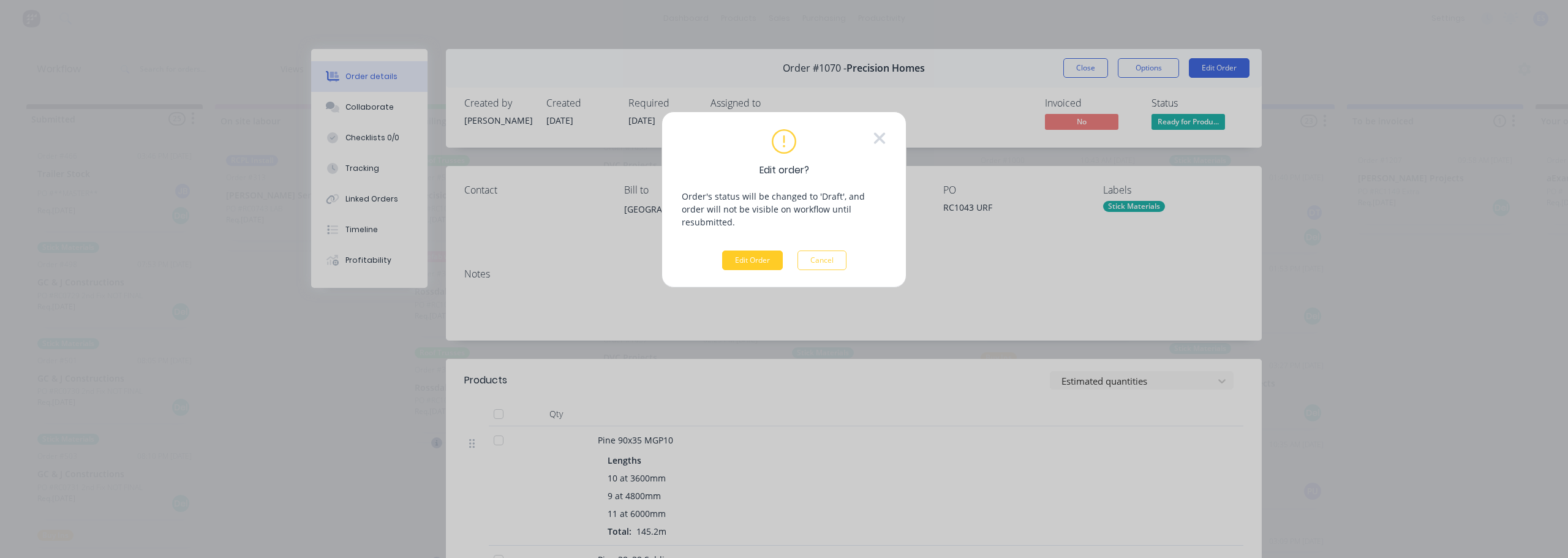
click at [778, 255] on button "Edit Order" at bounding box center [752, 260] width 60 height 20
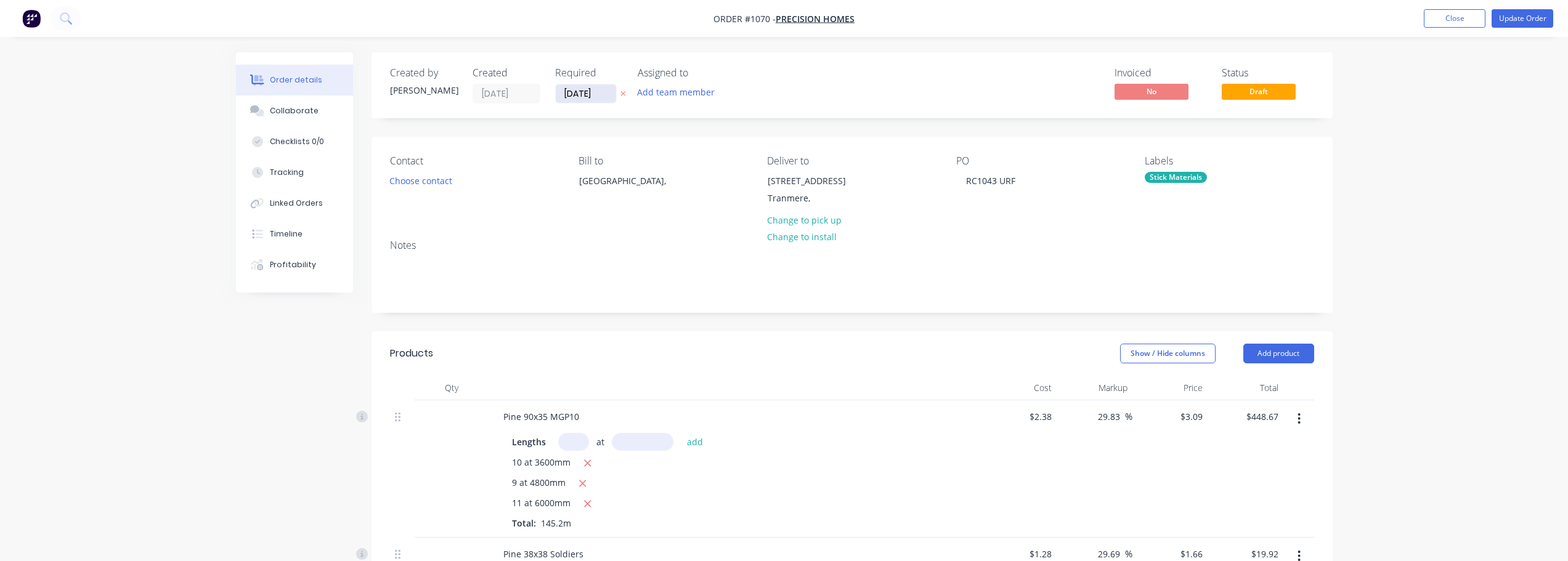
click at [570, 96] on input "15/10/25" at bounding box center [586, 93] width 60 height 18
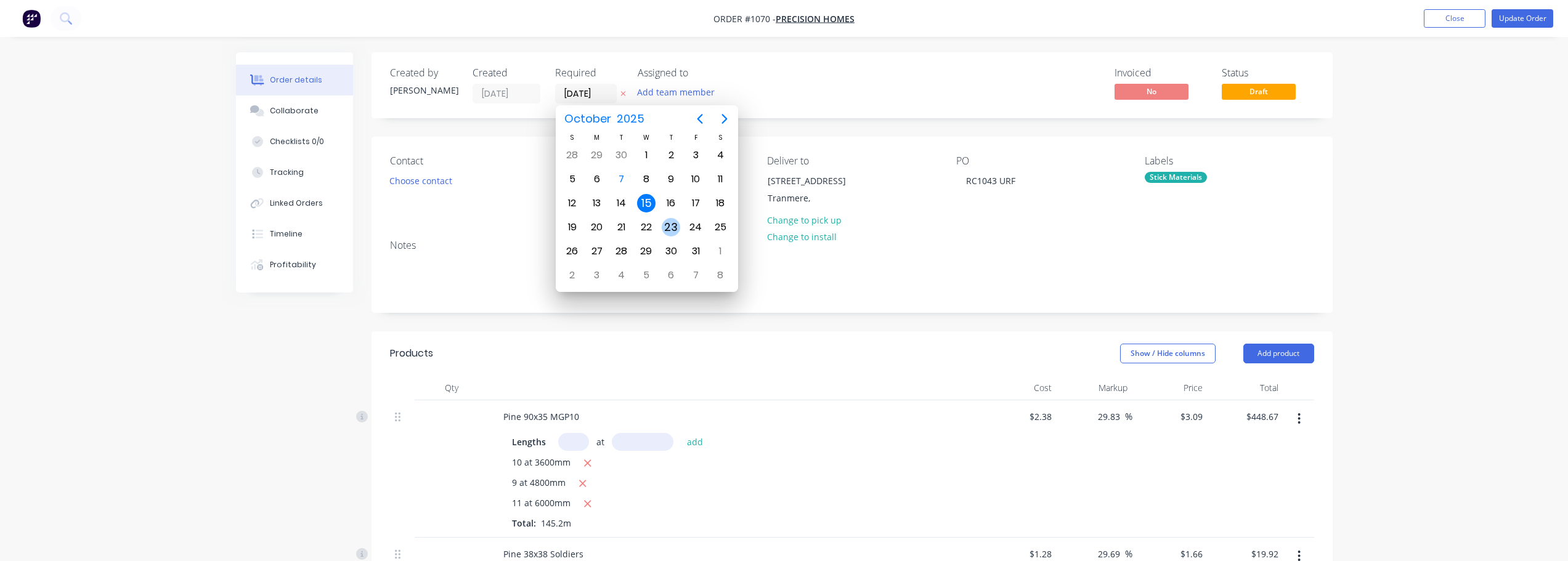
click at [673, 228] on div "23" at bounding box center [671, 227] width 18 height 18
type input "23/10/25"
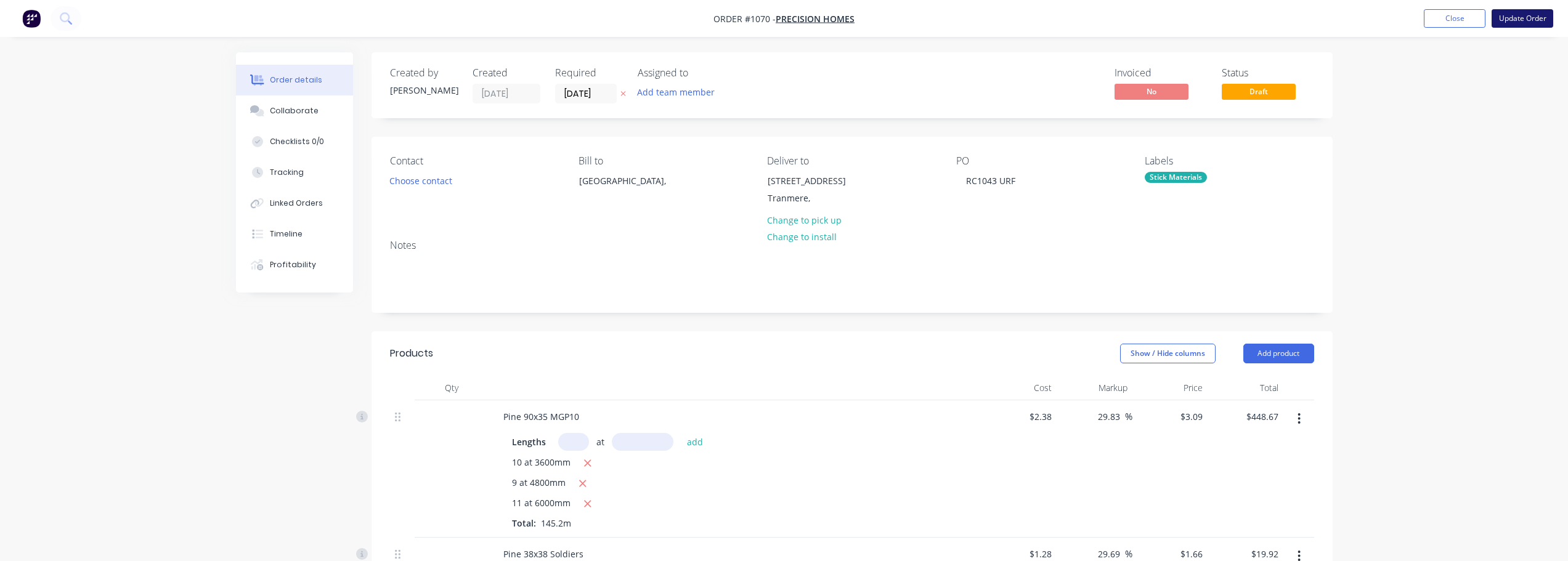
click at [1505, 19] on button "Update Order" at bounding box center [1522, 18] width 61 height 18
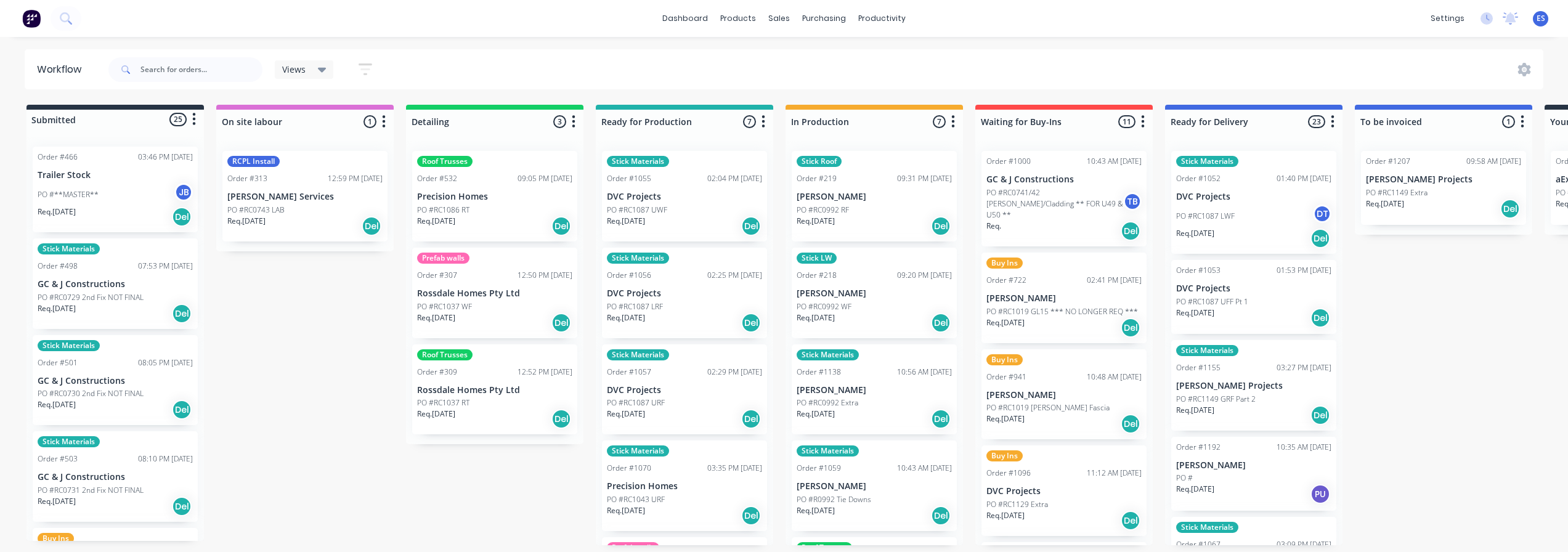
click at [665, 411] on div "Req. 09/10/25 Del" at bounding box center [684, 419] width 155 height 21
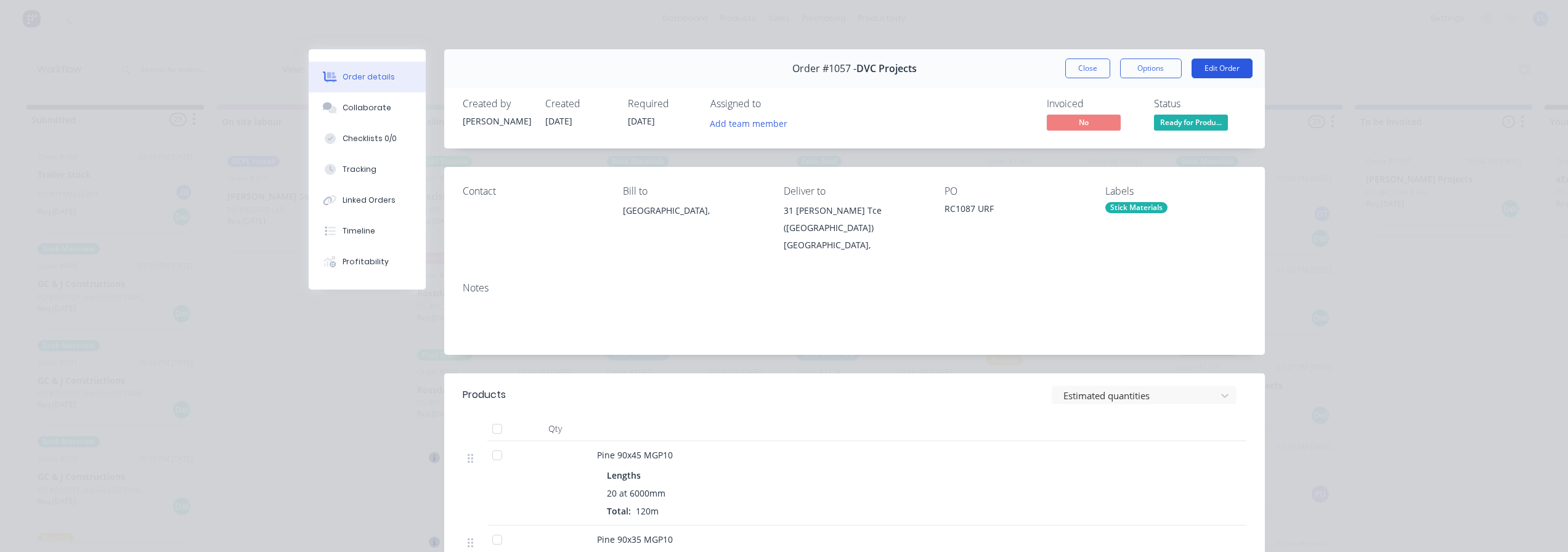
click at [1206, 71] on button "Edit Order" at bounding box center [1221, 68] width 61 height 20
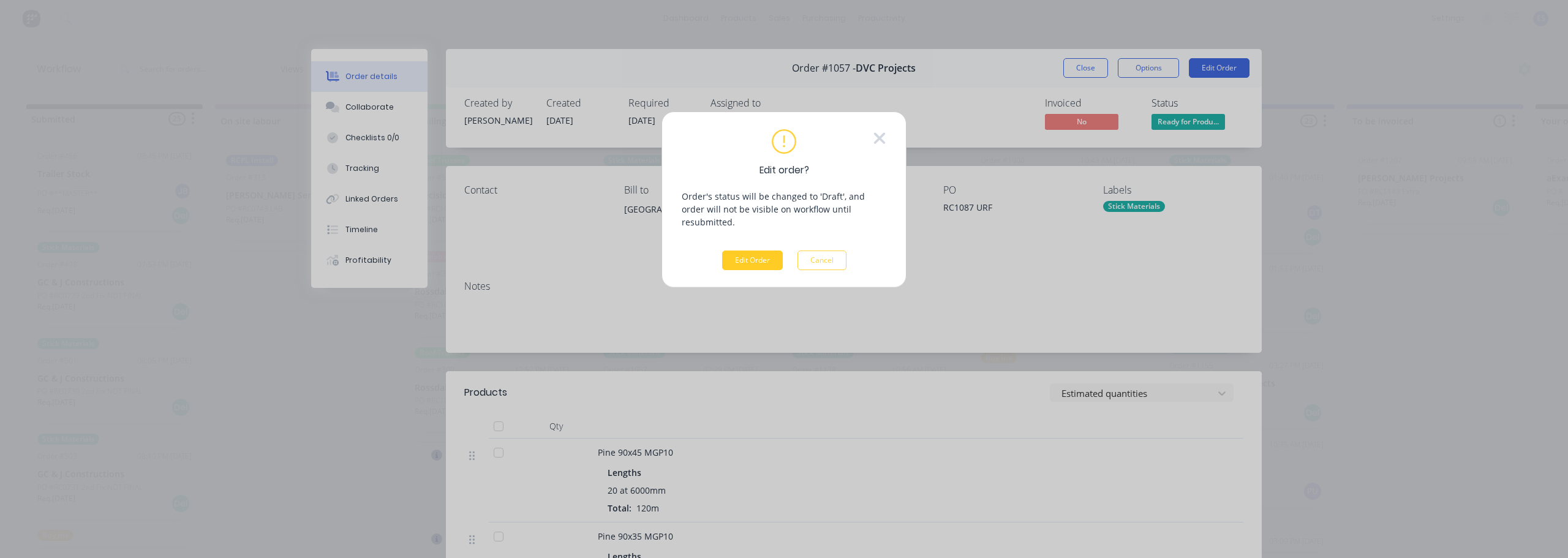
click at [759, 250] on button "Edit Order" at bounding box center [752, 260] width 60 height 20
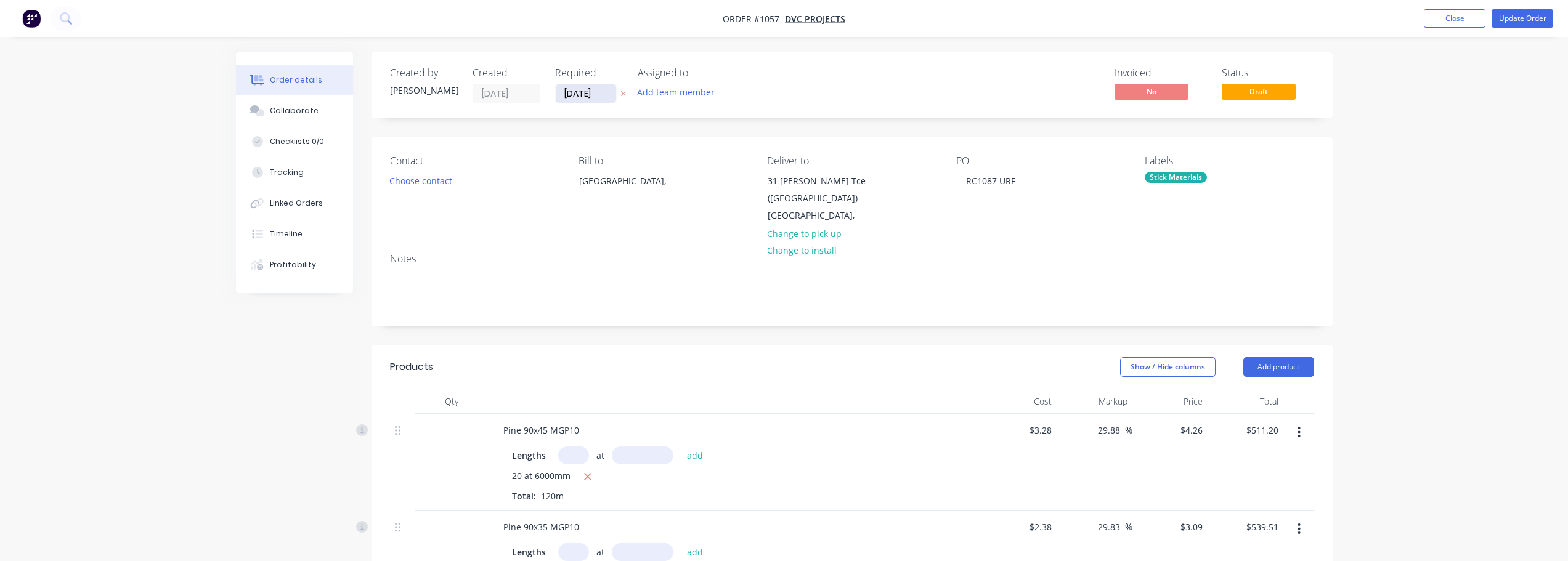
click at [586, 100] on input "09/10/25" at bounding box center [586, 93] width 60 height 18
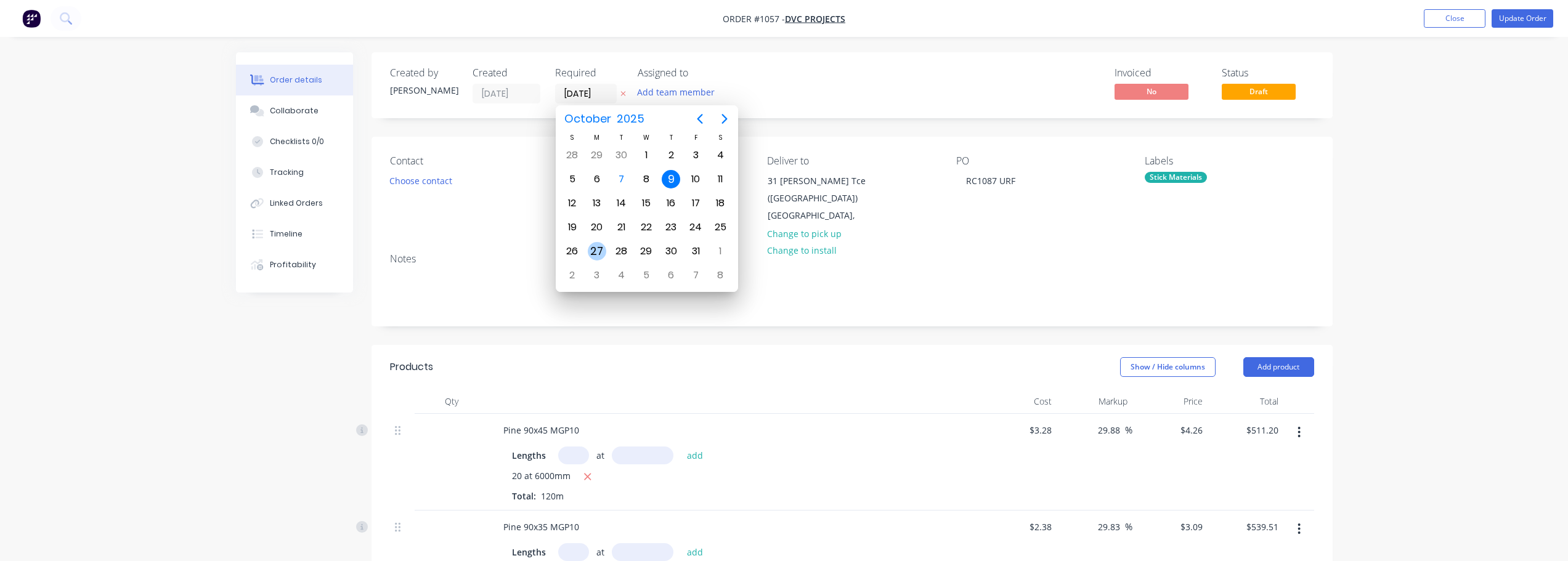
click at [605, 254] on div "27" at bounding box center [597, 251] width 18 height 18
type input "27/10/25"
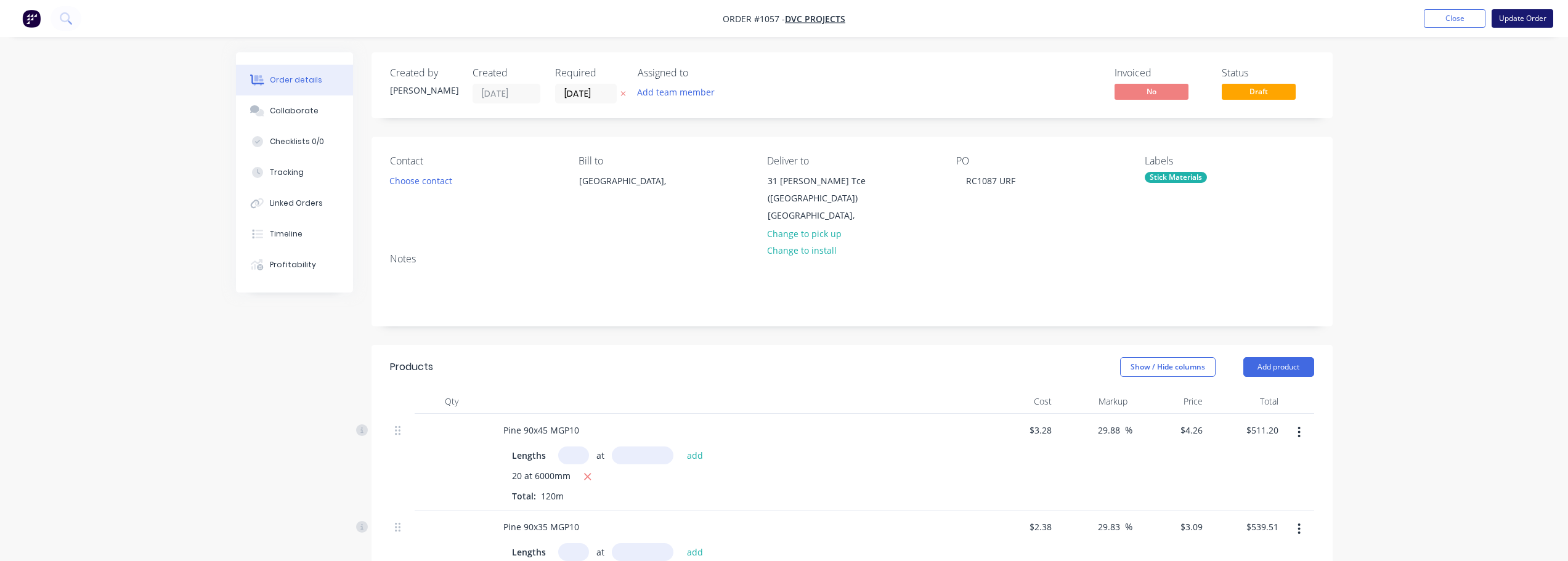
click at [1516, 17] on button "Update Order" at bounding box center [1522, 18] width 61 height 18
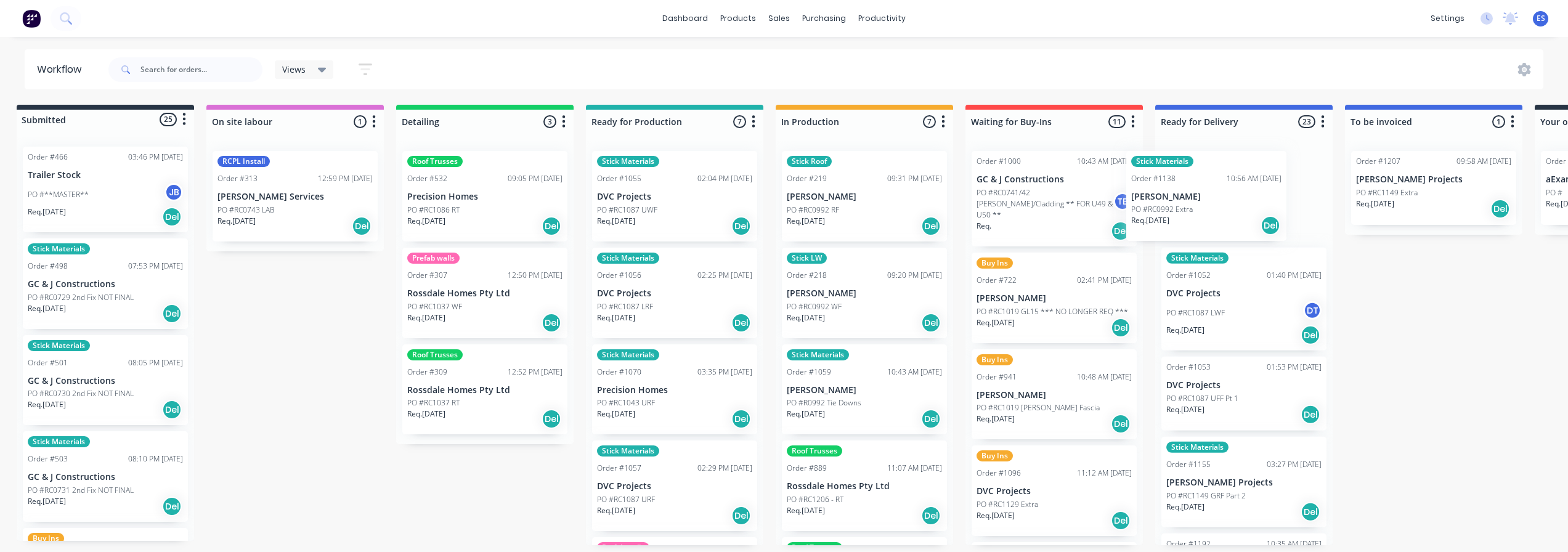
scroll to position [0, 16]
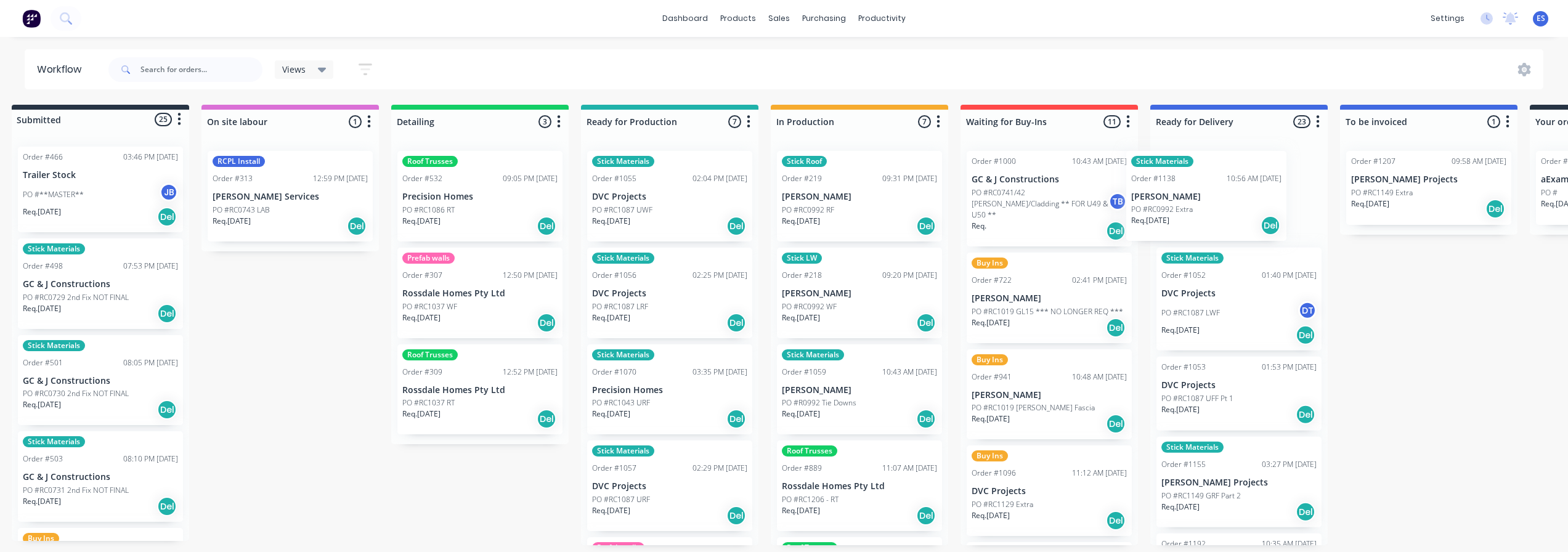
drag, startPoint x: 845, startPoint y: 411, endPoint x: 1184, endPoint y: 217, distance: 390.6
click at [1184, 217] on div "Submitted 25 Status colour #273444 hex #273444 Save Cancel Summaries Total orde…" at bounding box center [1091, 325] width 2233 height 441
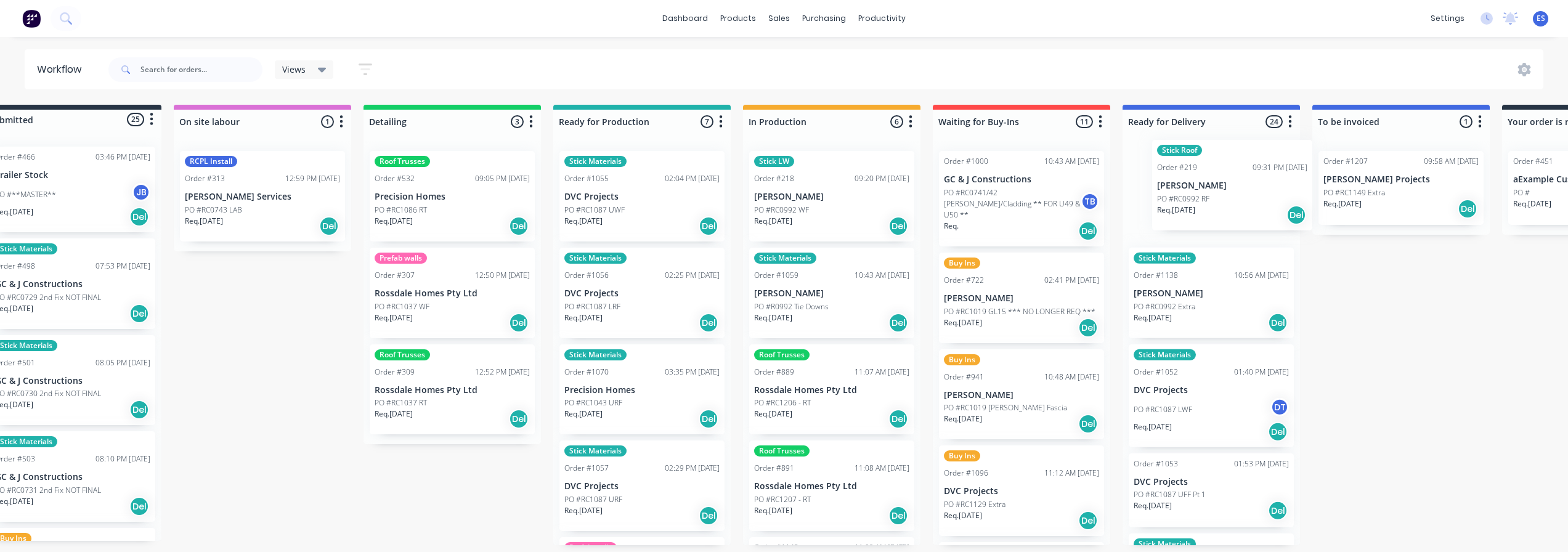
drag, startPoint x: 873, startPoint y: 218, endPoint x: 1203, endPoint y: 208, distance: 330.2
click at [1207, 207] on div "Submitted 25 Status colour #273444 hex #273444 Save Cancel Summaries Total orde…" at bounding box center [1064, 325] width 2233 height 441
